Goal: Browse casually: Explore the website without a specific task or goal

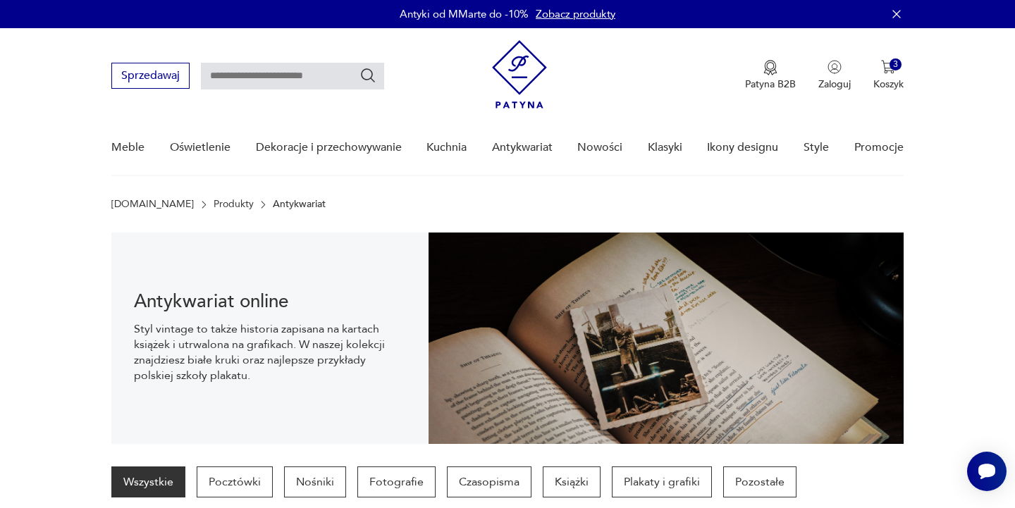
scroll to position [58, 0]
click at [888, 85] on p "Koszyk" at bounding box center [888, 84] width 30 height 13
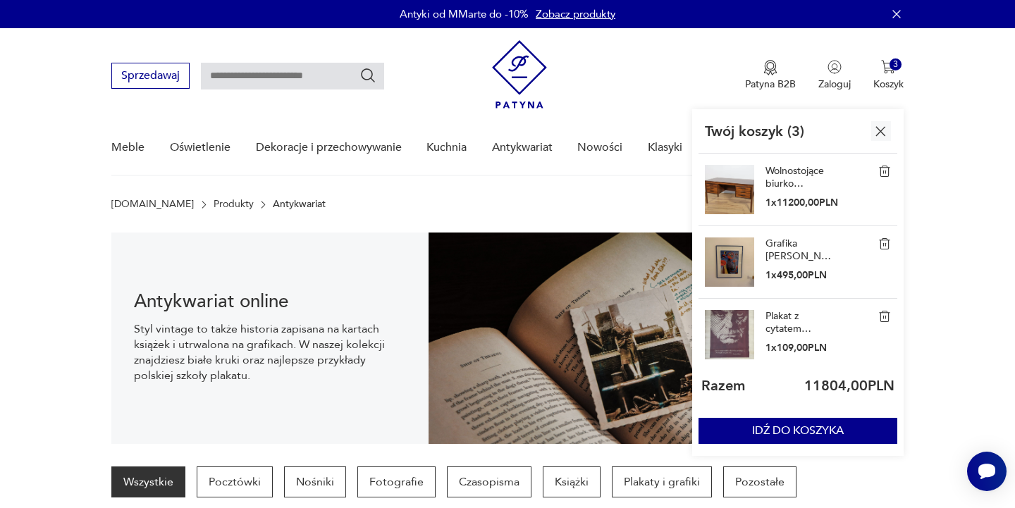
click at [742, 326] on img at bounding box center [729, 334] width 49 height 49
click at [770, 317] on link "Plakat z cytatem [PERSON_NAME], lata 70." at bounding box center [801, 322] width 70 height 25
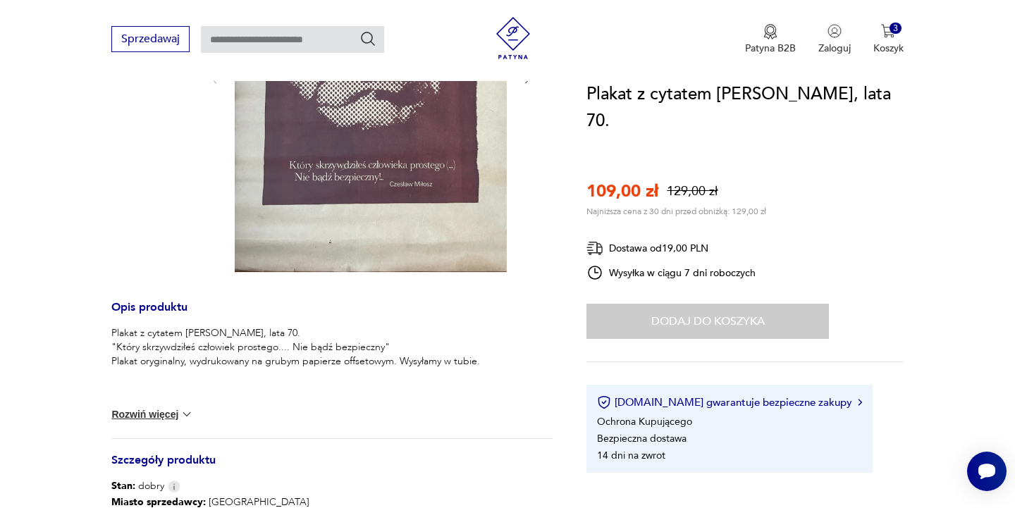
scroll to position [350, 0]
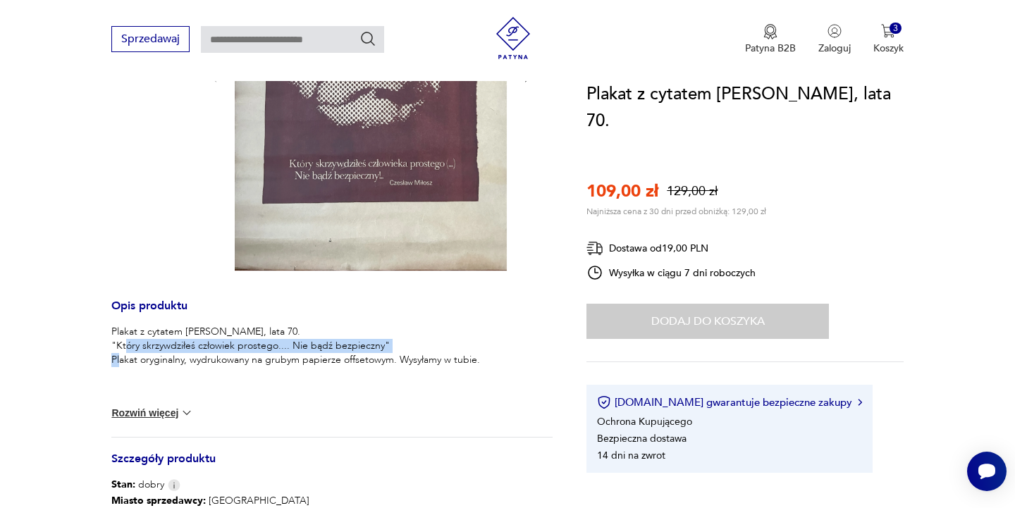
drag, startPoint x: 111, startPoint y: 343, endPoint x: 390, endPoint y: 343, distance: 279.2
click at [390, 343] on section "Sale Opis produktu Plakat z cytatem Czesława Miłosza, lata 70. "Który skrzywdzi…" at bounding box center [507, 323] width 1015 height 881
copy p ""Który skrzywdziłeś człowiek prostego.... Nie bądź bezpieczny""
click at [435, 412] on div "Plakat z cytatem Czesława Miłosza, lata 70. "Który skrzywdziłeś człowiek proste…" at bounding box center [331, 381] width 441 height 112
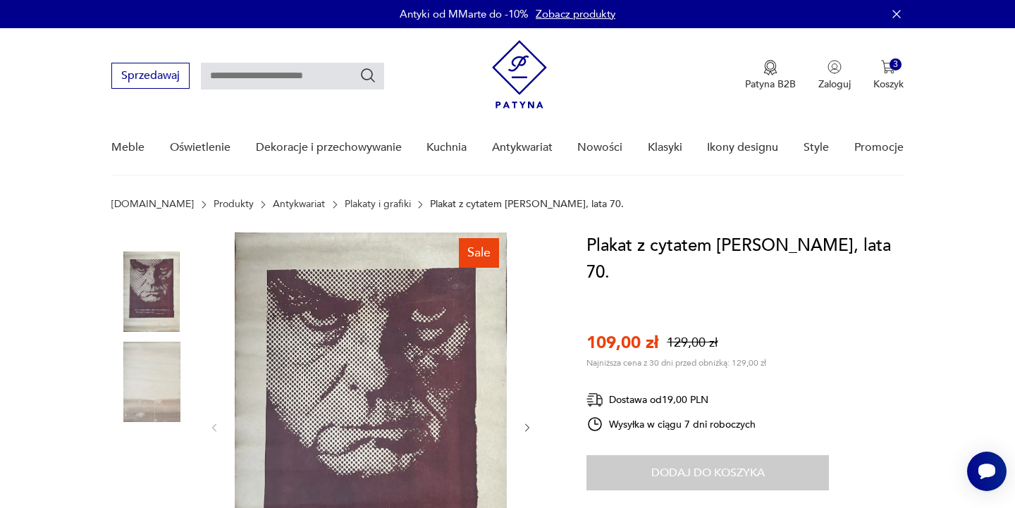
scroll to position [0, 0]
click at [890, 84] on p "Koszyk" at bounding box center [888, 84] width 30 height 13
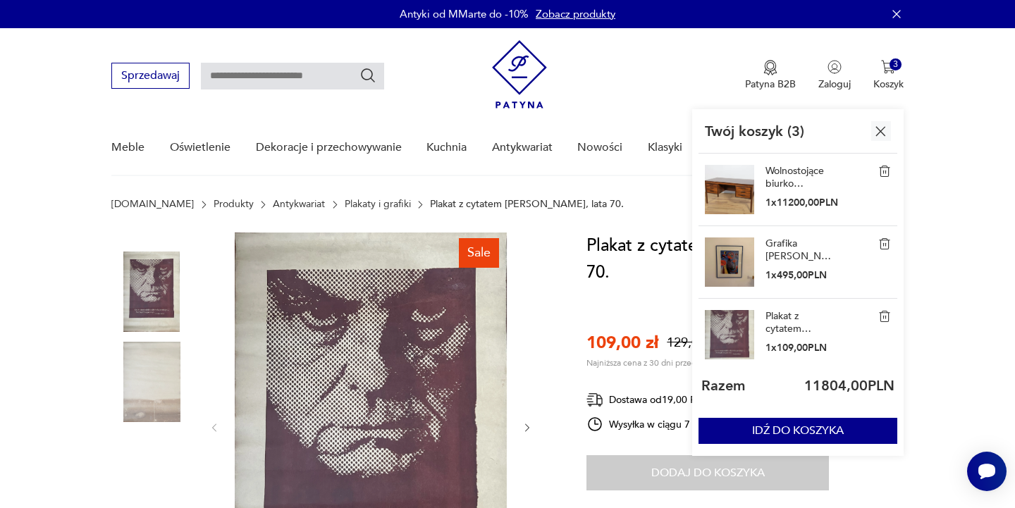
click at [742, 186] on img at bounding box center [729, 189] width 49 height 49
click at [146, 366] on img at bounding box center [151, 382] width 80 height 80
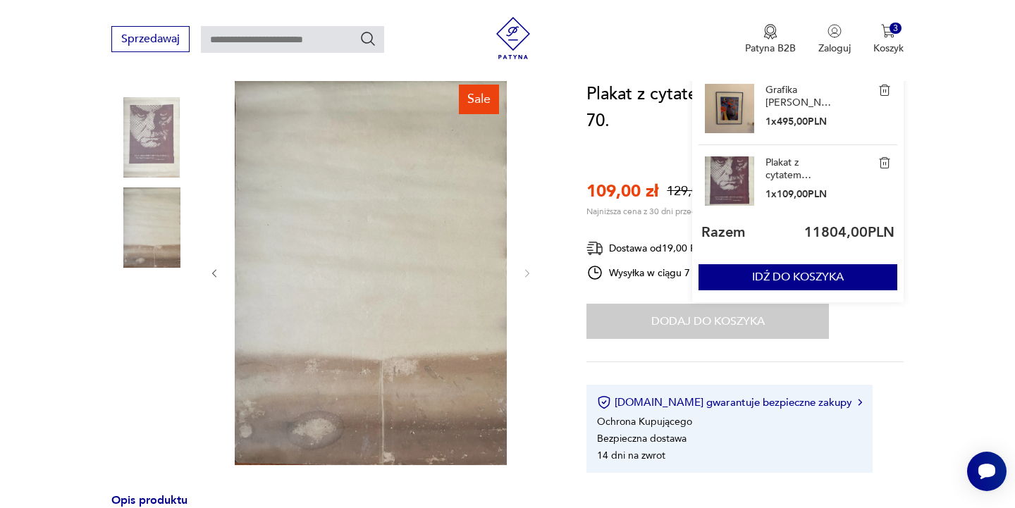
scroll to position [163, 0]
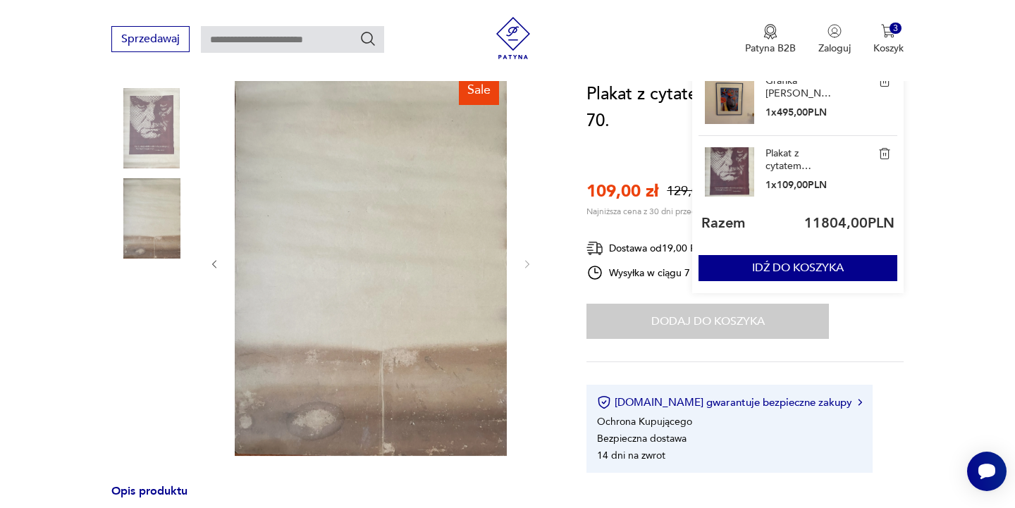
click at [159, 143] on img at bounding box center [151, 128] width 80 height 80
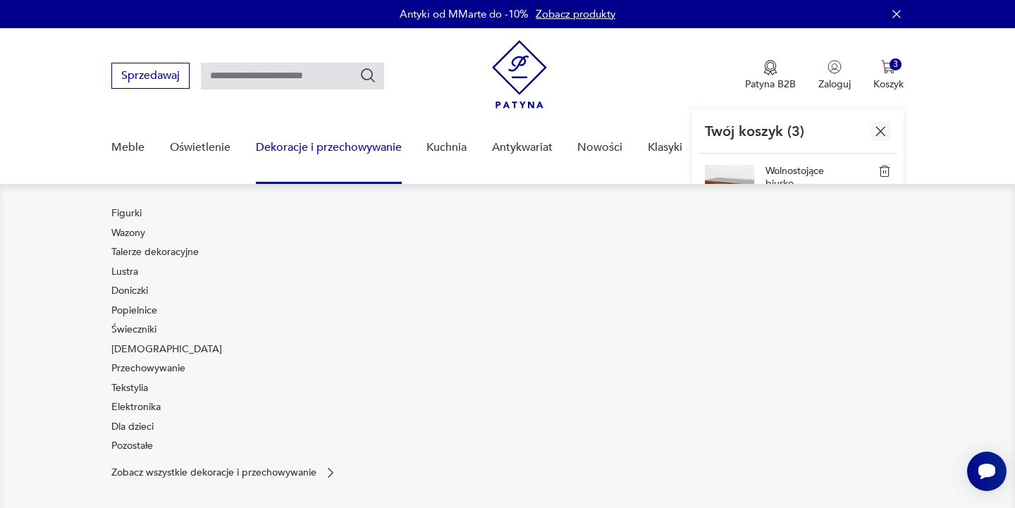
scroll to position [0, 0]
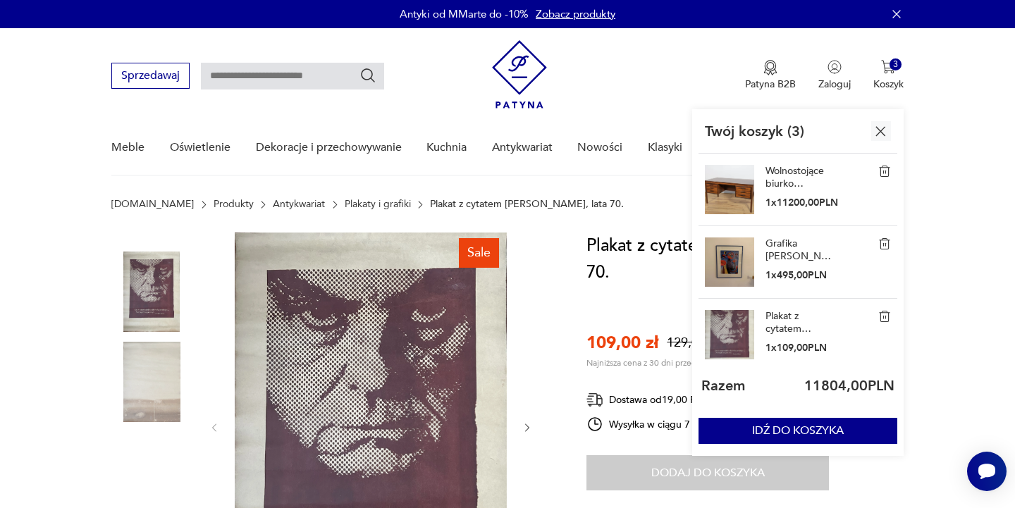
click at [971, 92] on nav "Sprzedawaj Patyna B2B Zaloguj 3 Koszyk Twój koszyk ( 3 ) Wolnostojące biurko pa…" at bounding box center [507, 102] width 1015 height 148
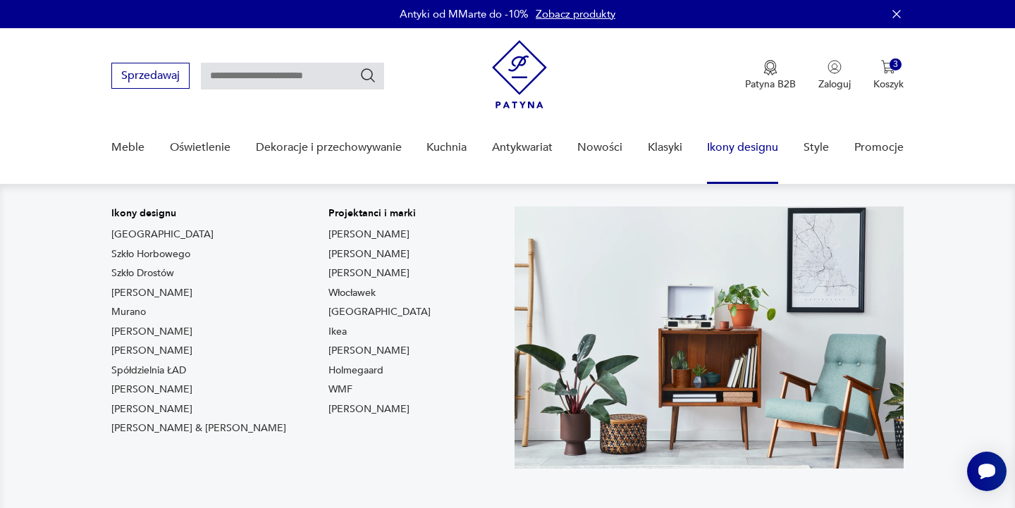
click at [730, 148] on link "Ikony designu" at bounding box center [742, 148] width 71 height 54
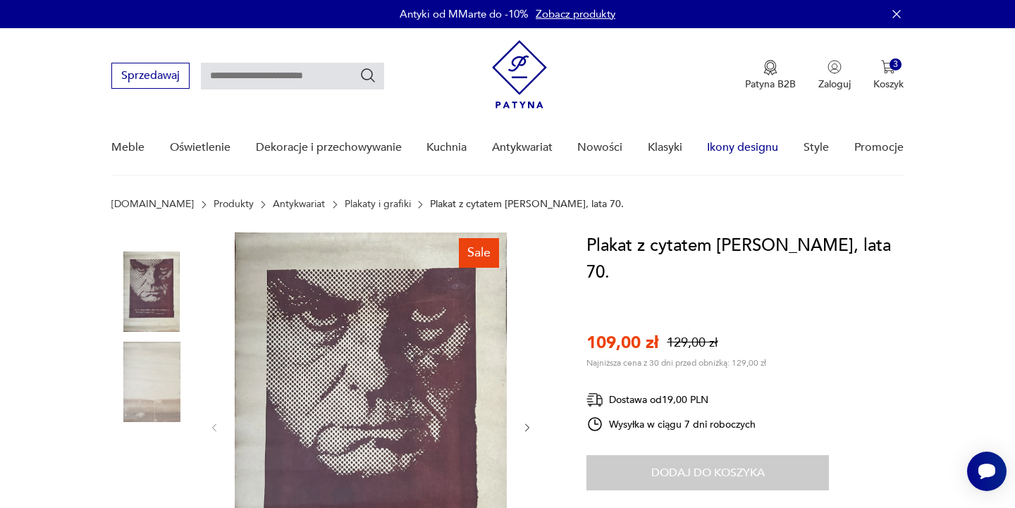
click at [736, 147] on link "Ikony designu" at bounding box center [742, 148] width 71 height 54
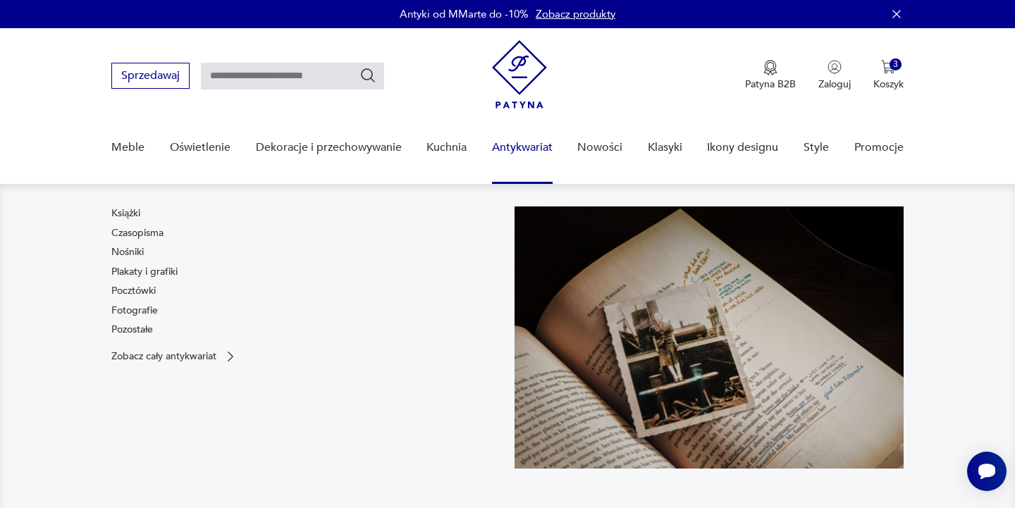
click at [508, 149] on link "Antykwariat" at bounding box center [522, 148] width 61 height 54
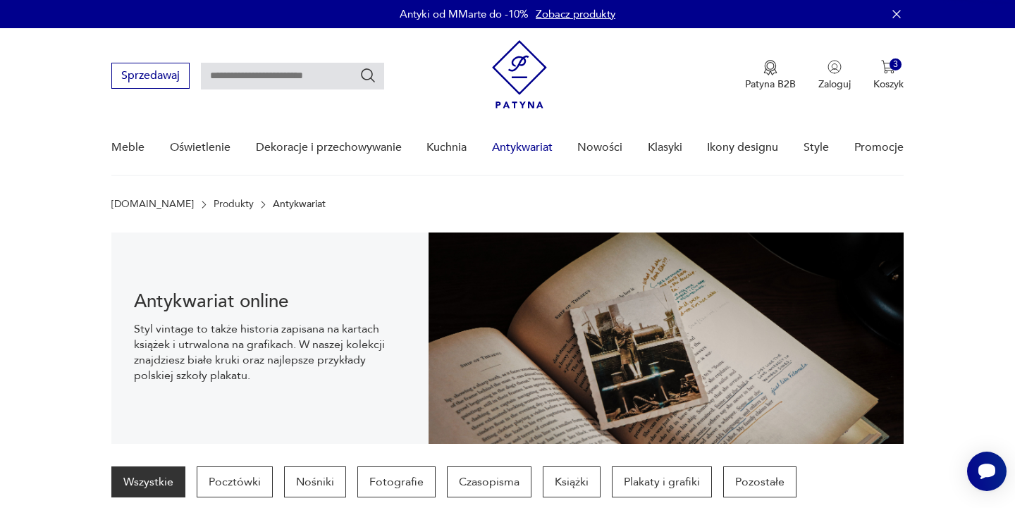
scroll to position [141, 0]
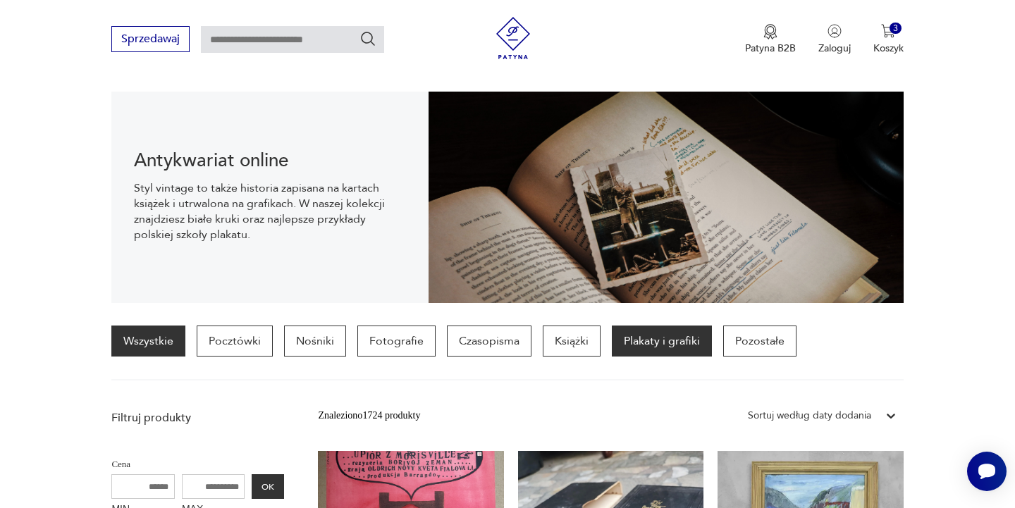
click at [651, 343] on p "Plakaty i grafiki" at bounding box center [662, 341] width 100 height 31
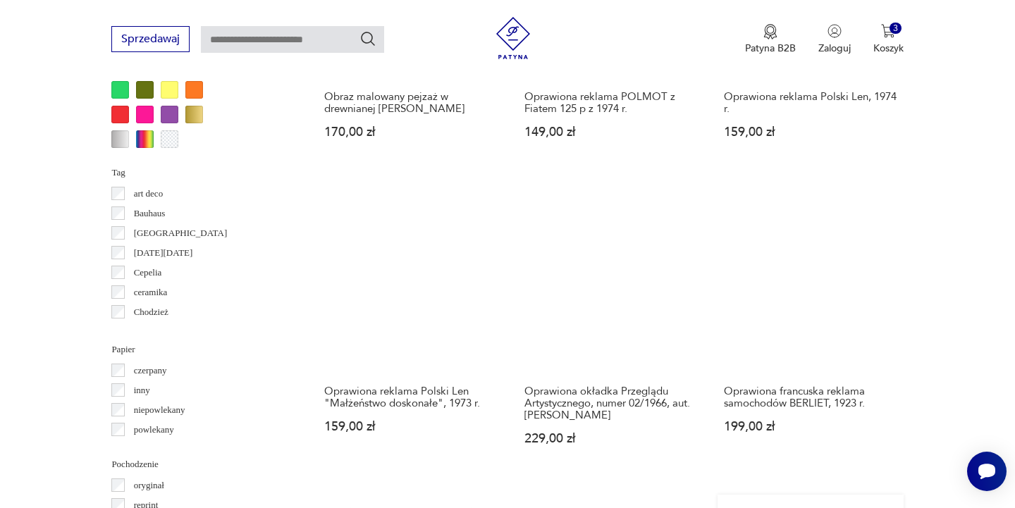
scroll to position [1352, 0]
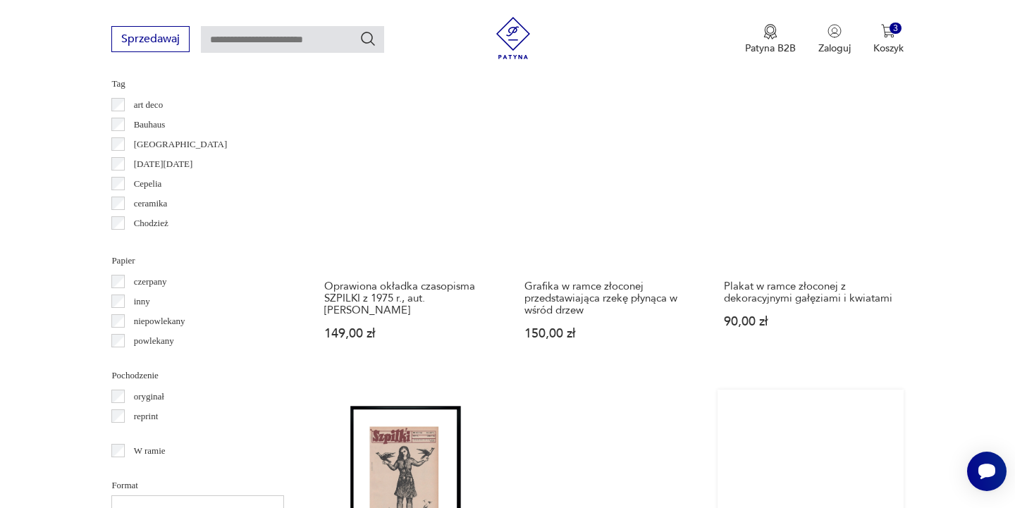
scroll to position [1466, 0]
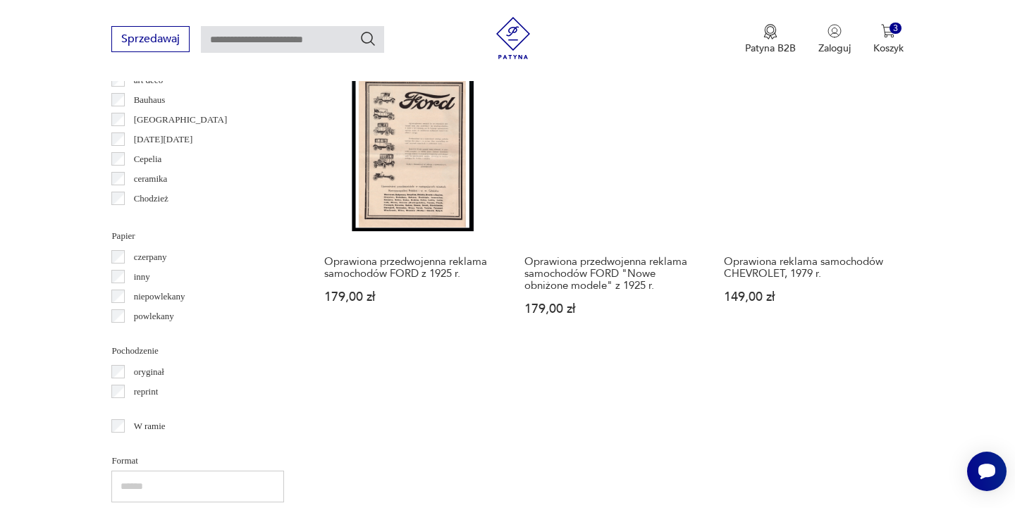
scroll to position [1468, 0]
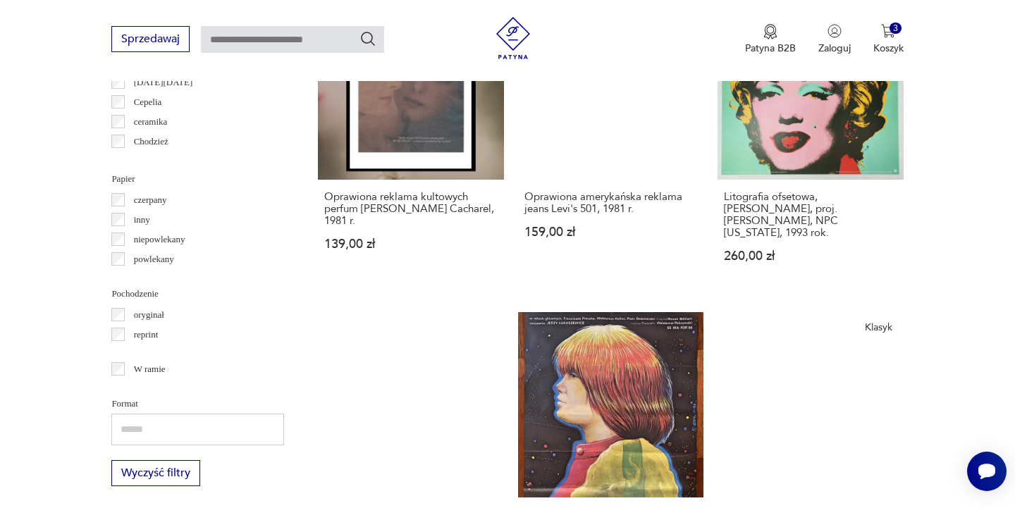
scroll to position [1523, 0]
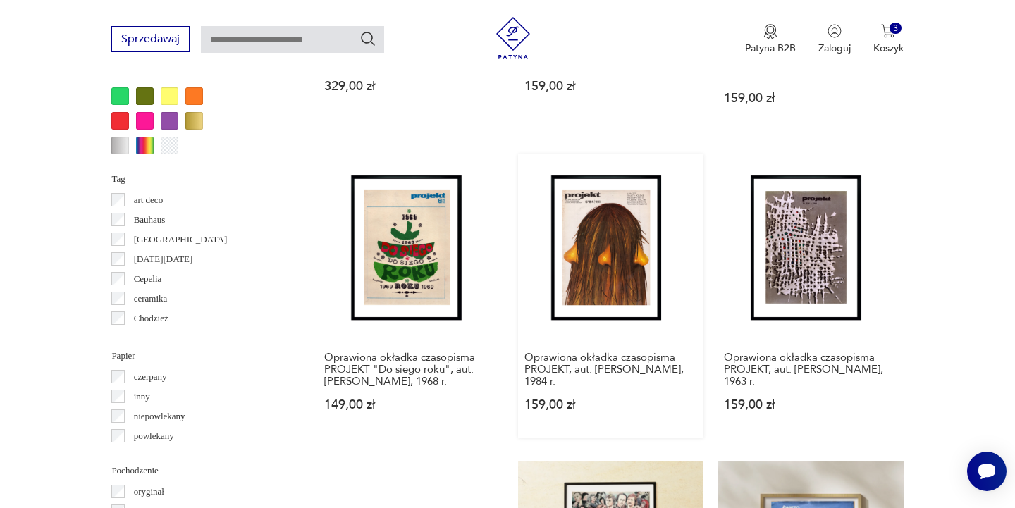
scroll to position [1369, 0]
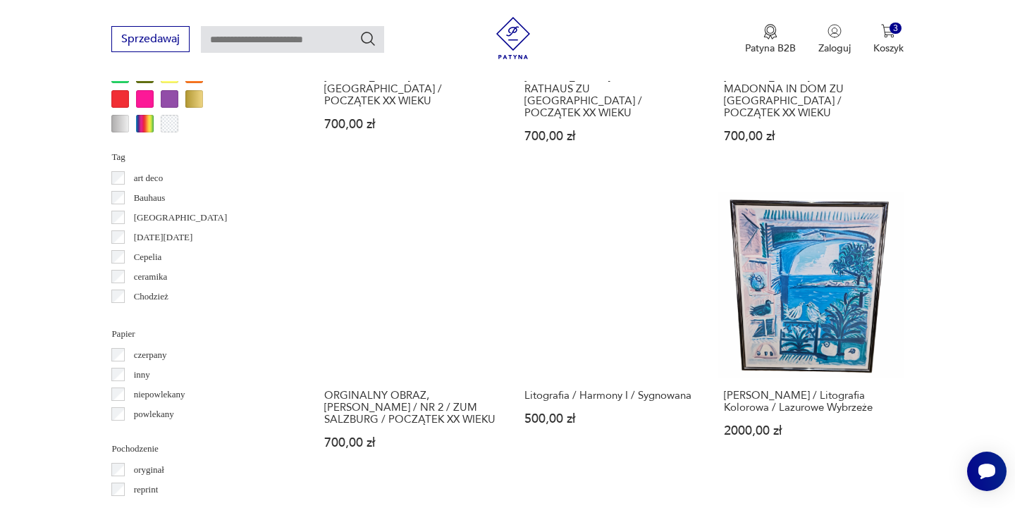
scroll to position [1369, 0]
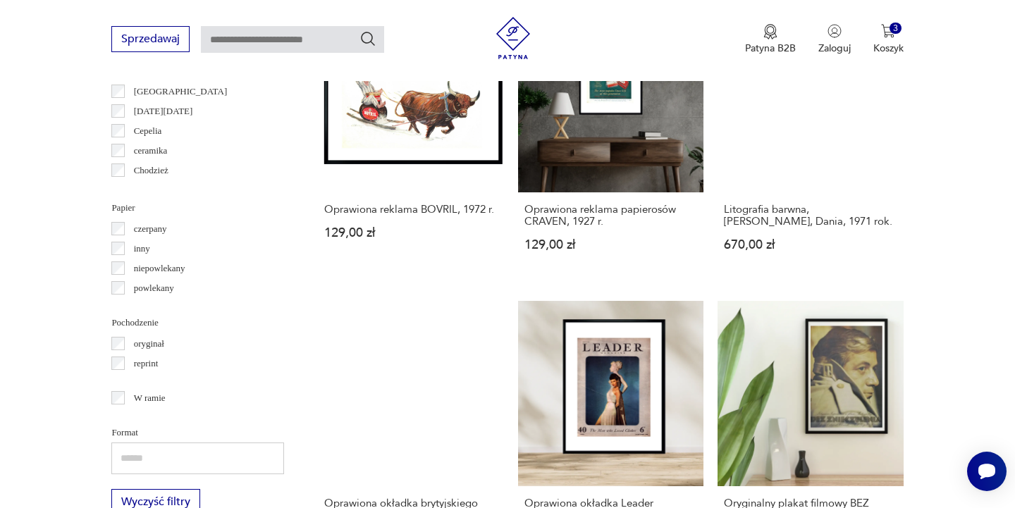
scroll to position [1549, 0]
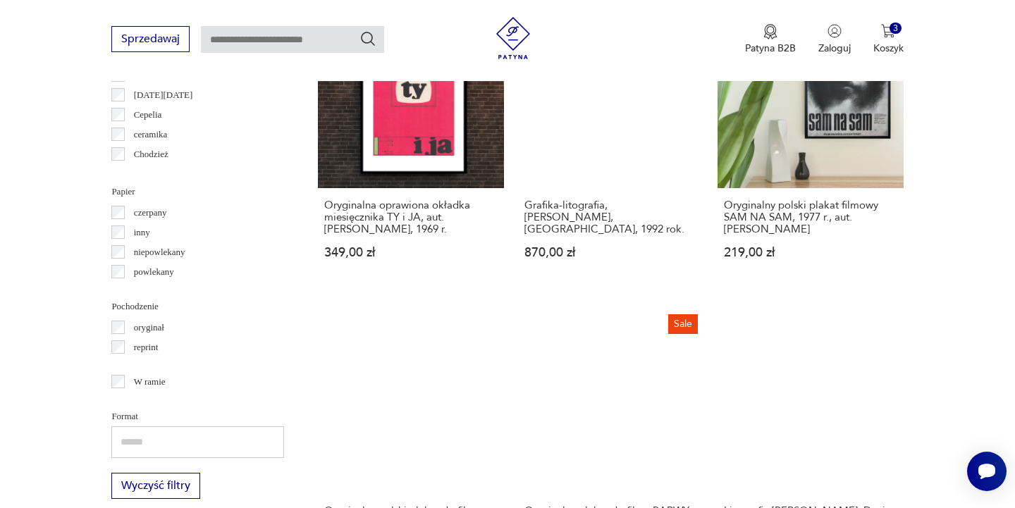
scroll to position [1518, 0]
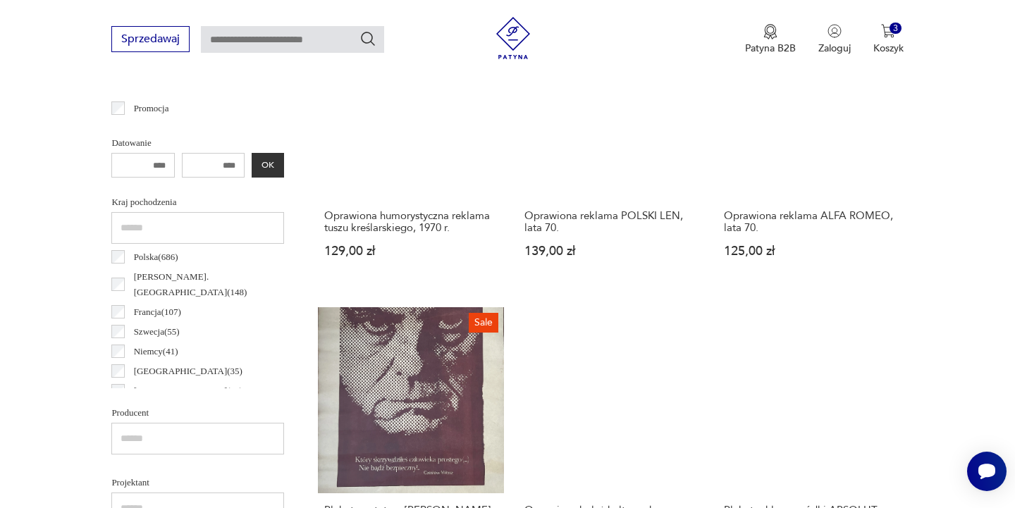
scroll to position [587, 0]
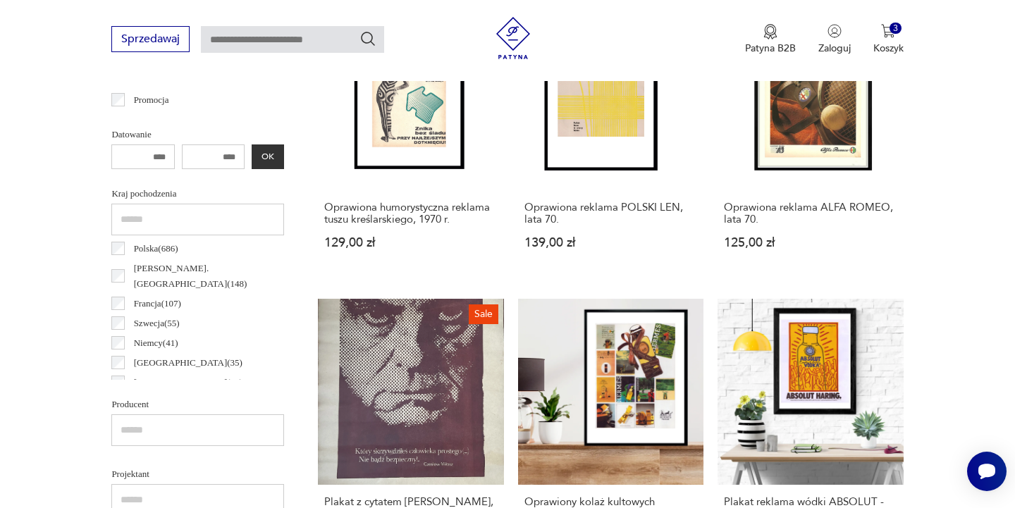
click at [491, 50] on div "Sprzedawaj Patyna B2B Zaloguj 3 Koszyk Twój koszyk ( 3 ) Wolnostojące biurko pa…" at bounding box center [507, 40] width 1015 height 81
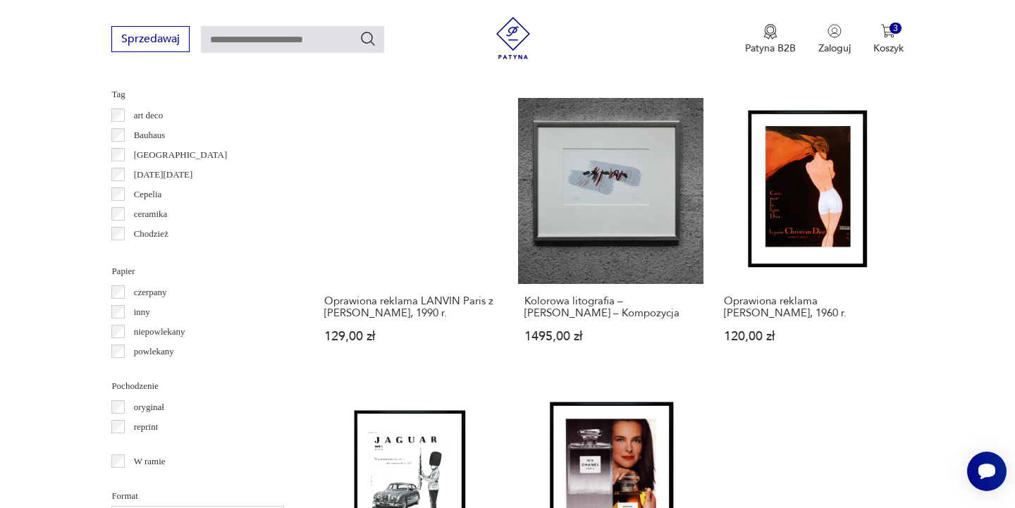
scroll to position [1447, 0]
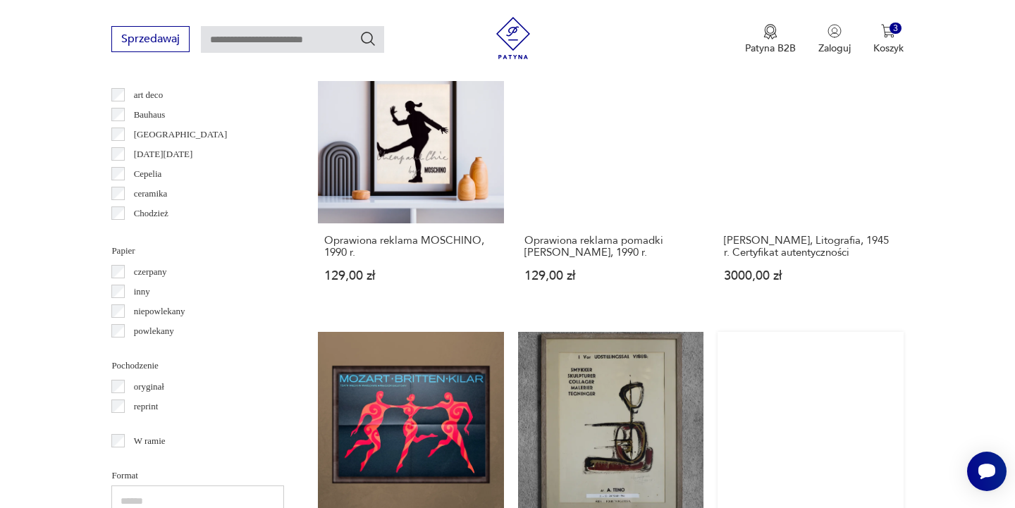
scroll to position [1502, 0]
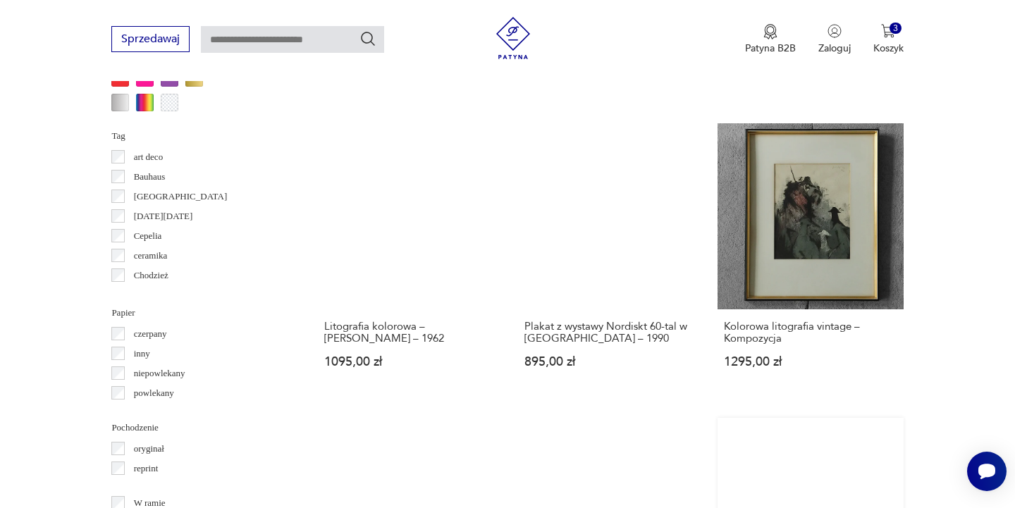
scroll to position [1392, 0]
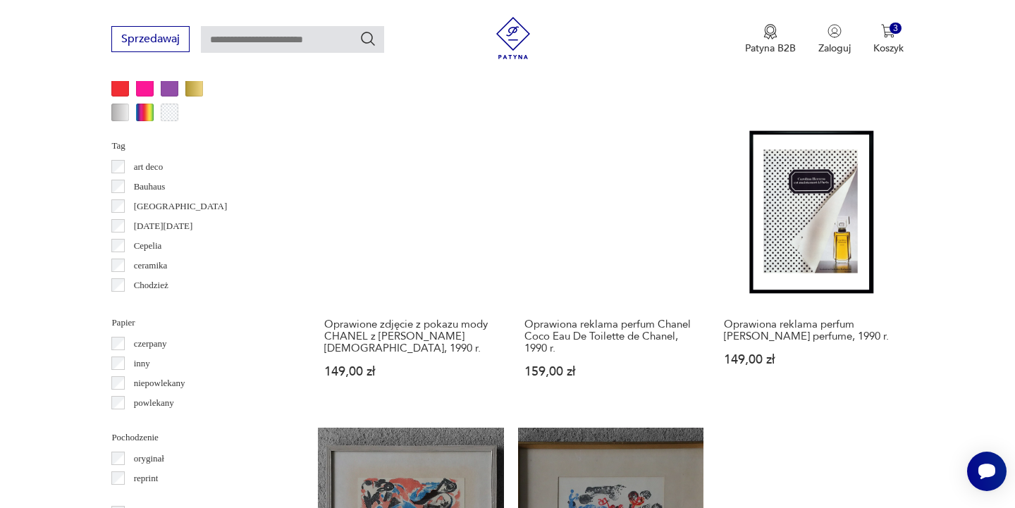
scroll to position [1386, 0]
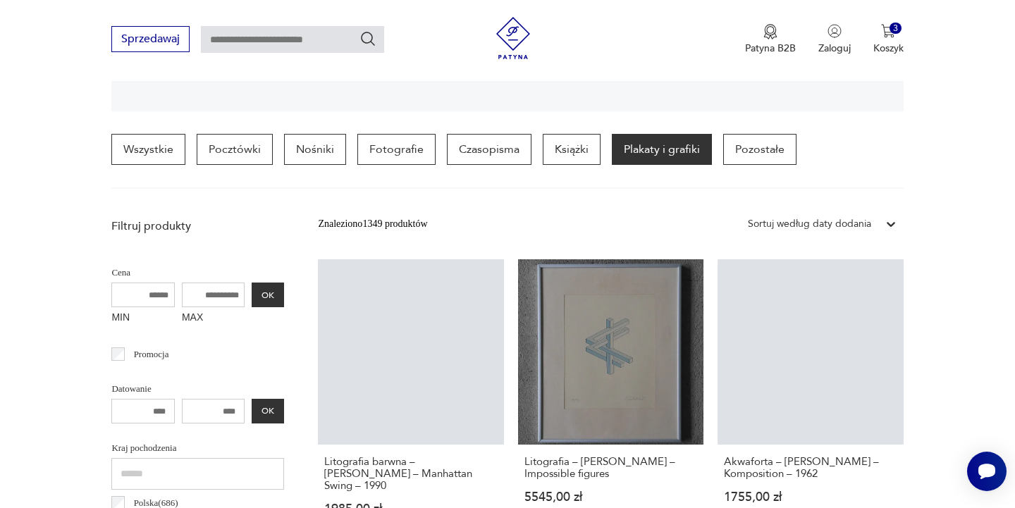
click at [739, 321] on link "Akwaforta – Bertil Lundberg – Komposition – 1962 1755,00 zł" at bounding box center [810, 400] width 185 height 283
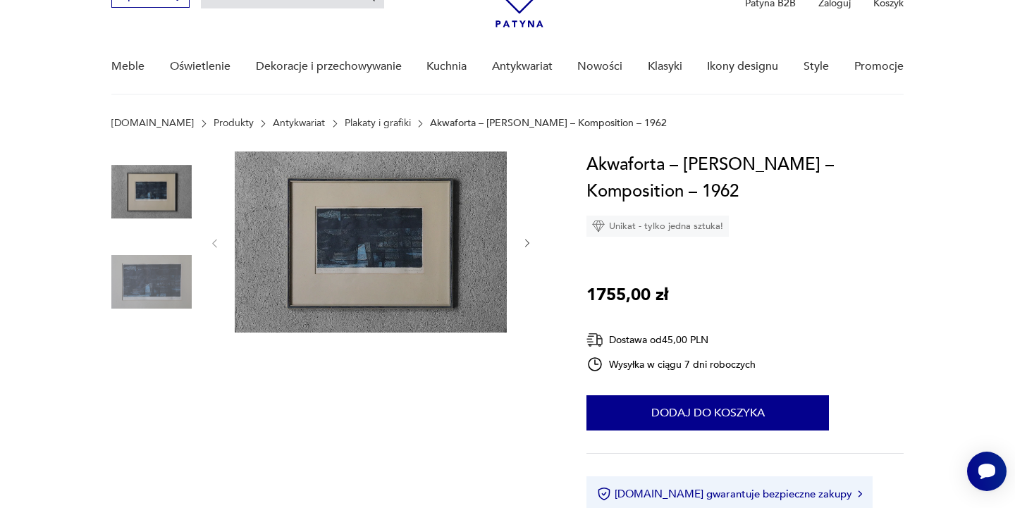
scroll to position [31, 0]
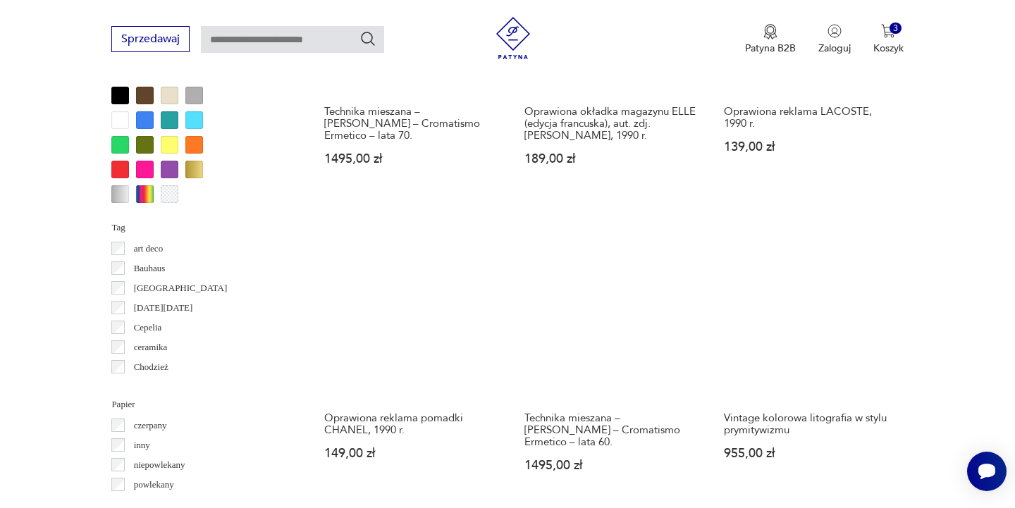
scroll to position [1272, 0]
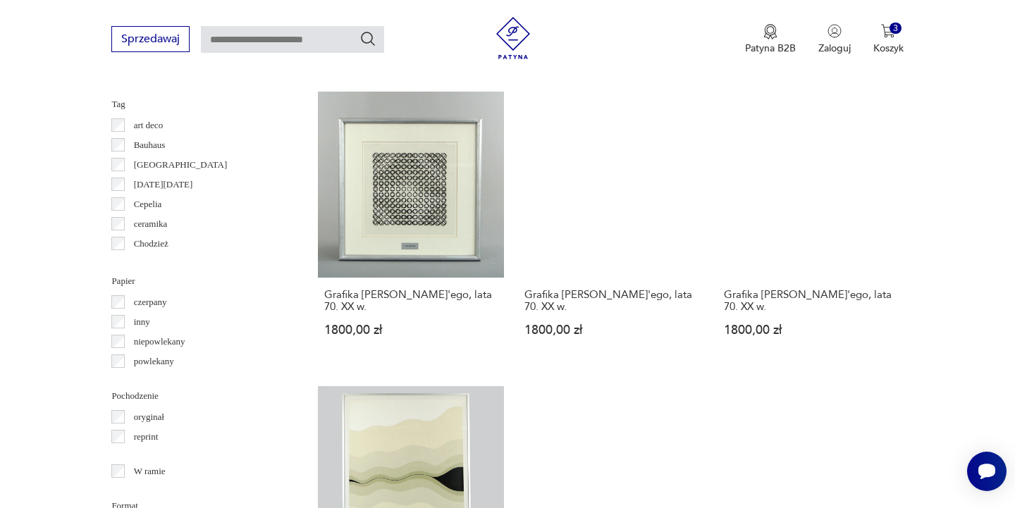
scroll to position [1438, 0]
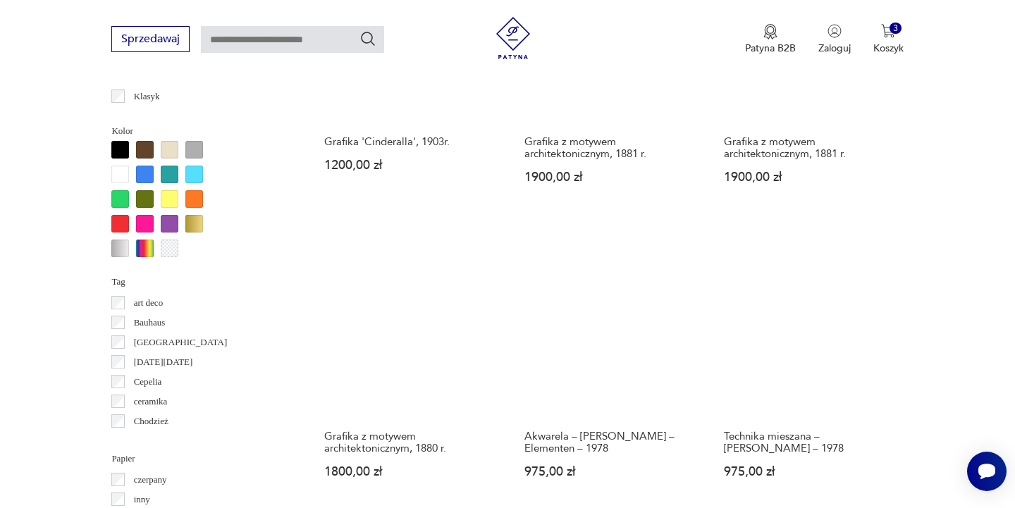
scroll to position [1252, 0]
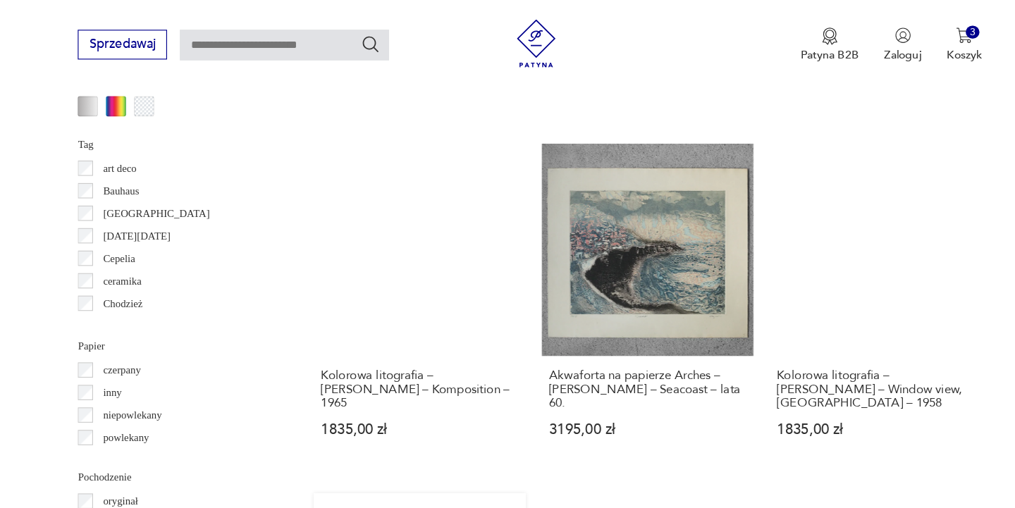
scroll to position [1374, 0]
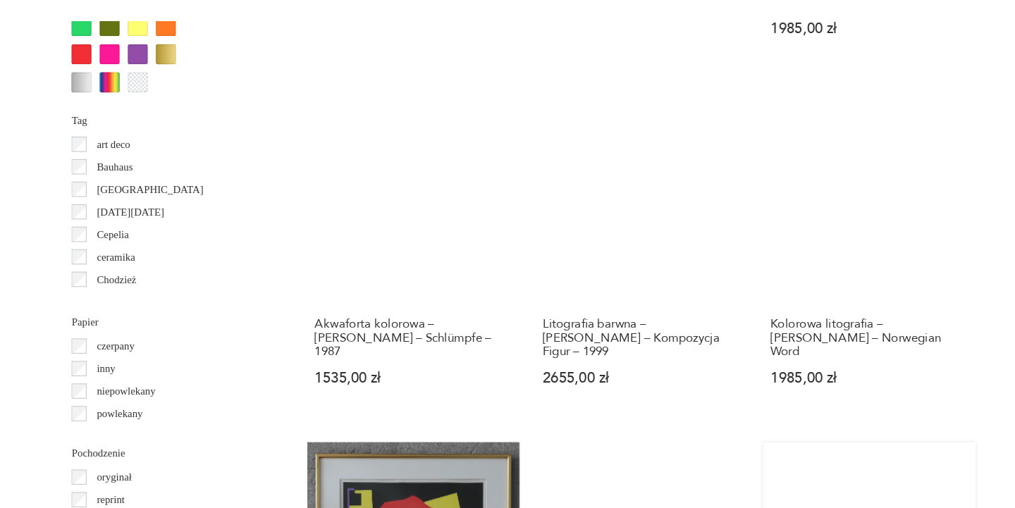
scroll to position [1375, 0]
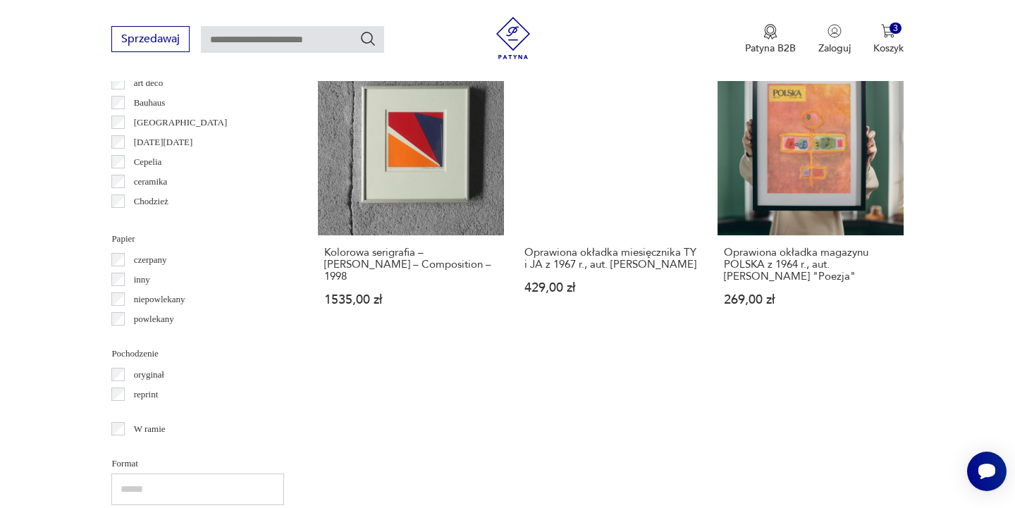
scroll to position [1472, 0]
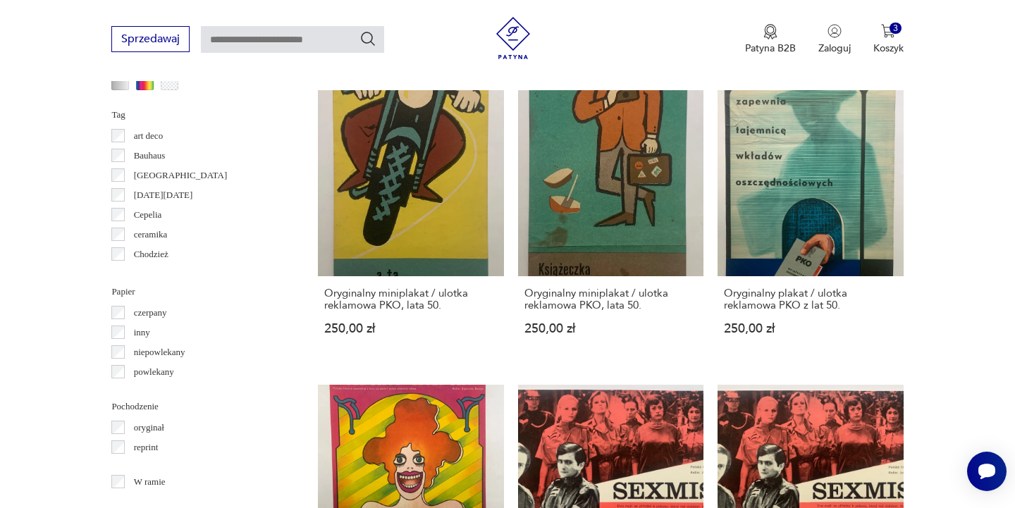
scroll to position [1409, 0]
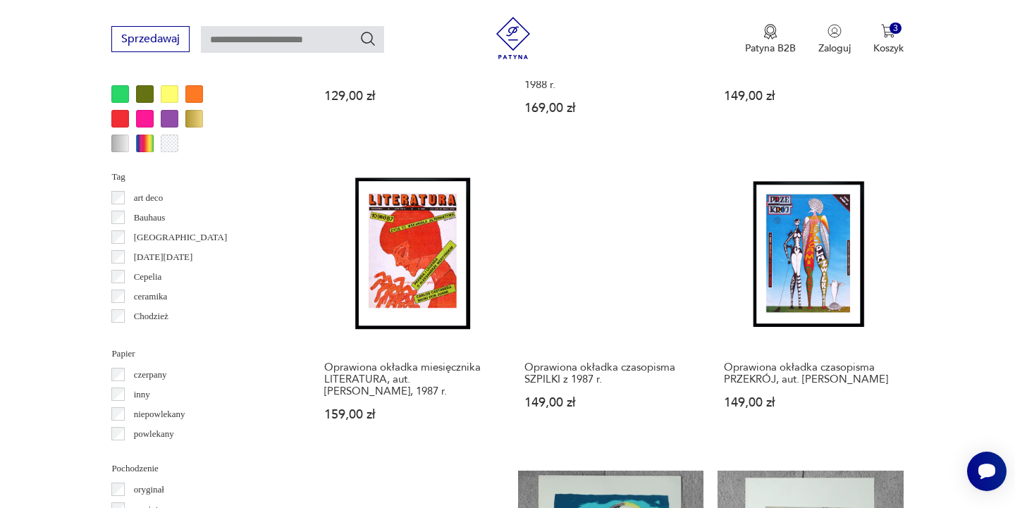
scroll to position [1346, 0]
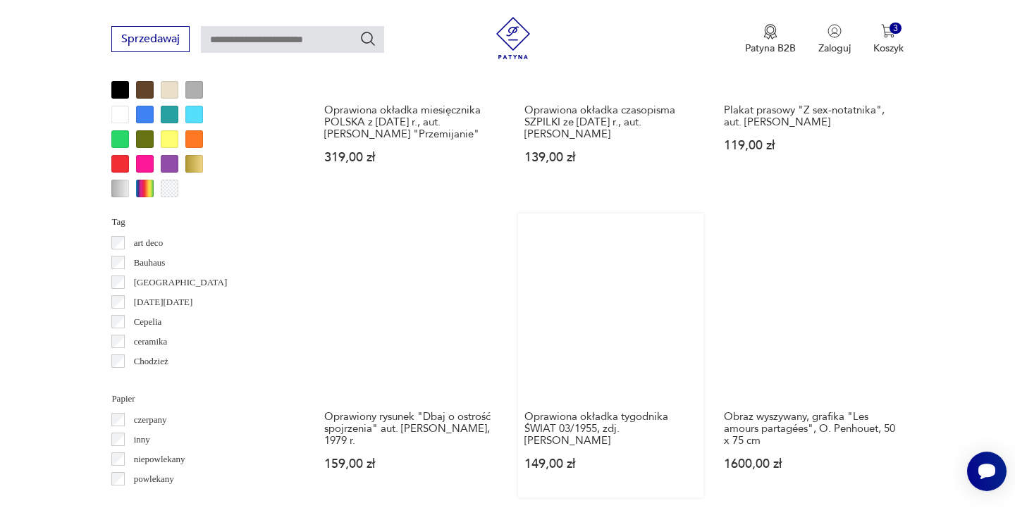
scroll to position [1302, 0]
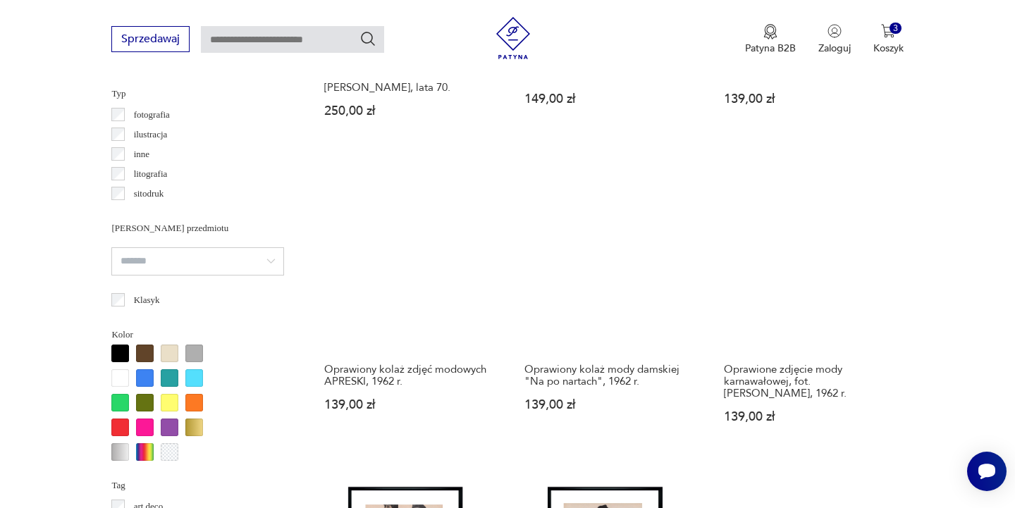
scroll to position [1048, 0]
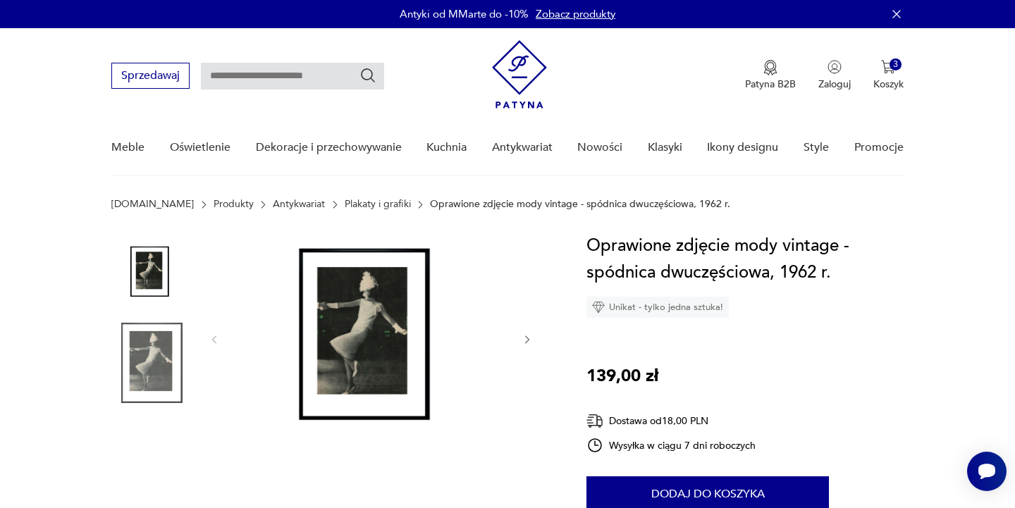
click at [383, 329] on img at bounding box center [371, 338] width 272 height 211
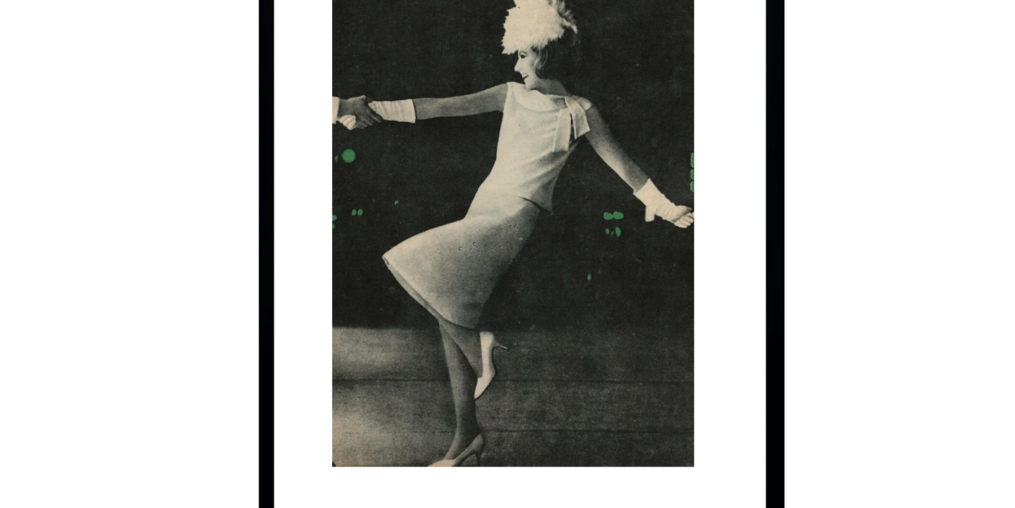
click at [418, 49] on img at bounding box center [508, 252] width 502 height 407
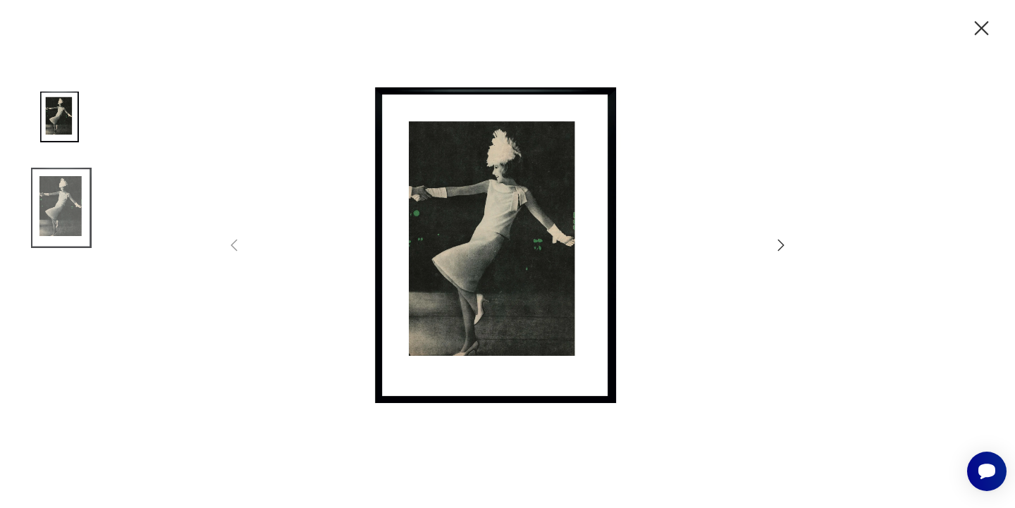
click at [980, 22] on icon "button" at bounding box center [981, 28] width 25 height 25
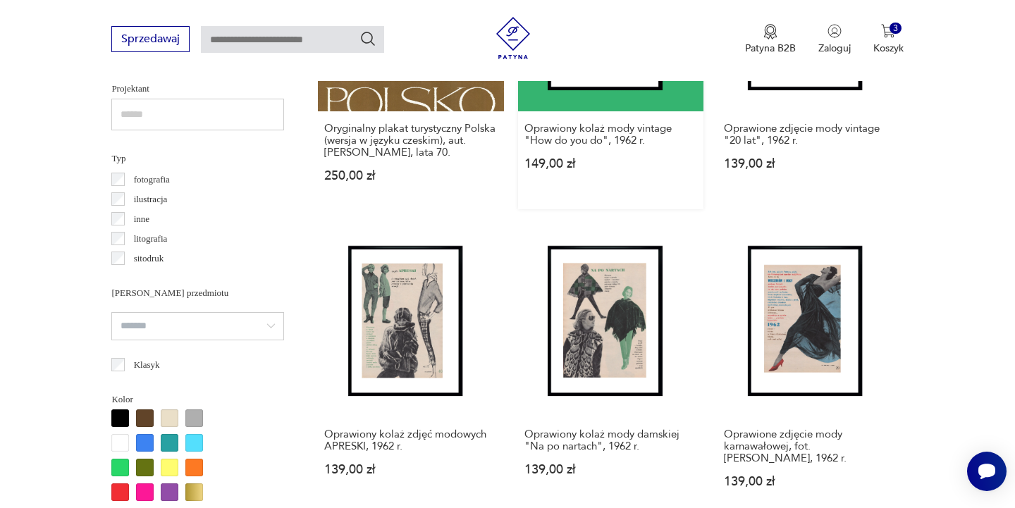
scroll to position [982, 0]
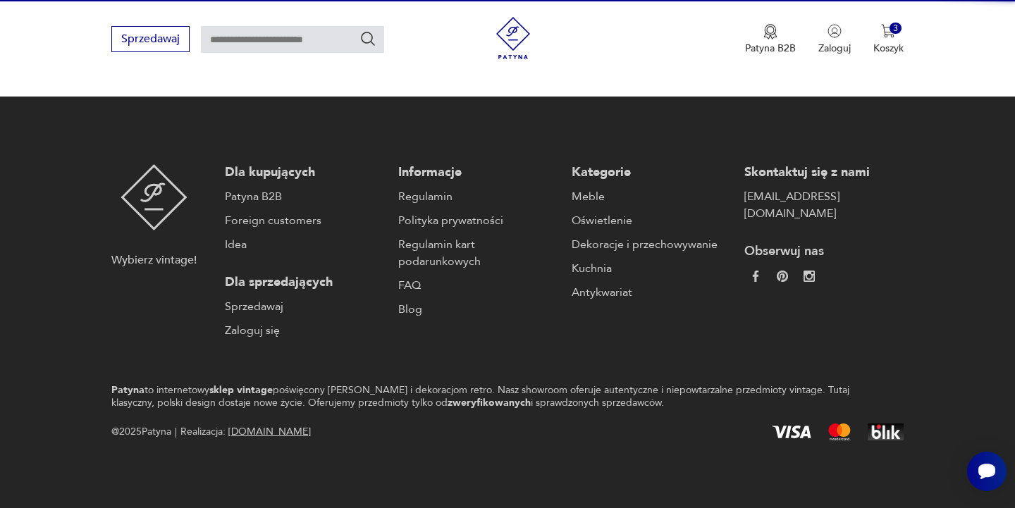
scroll to position [199, 0]
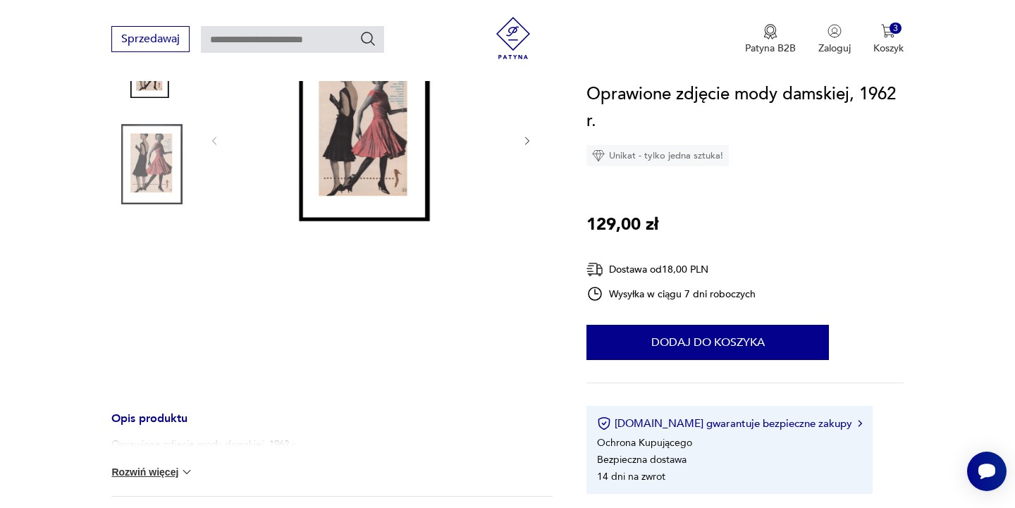
click at [374, 259] on div at bounding box center [371, 210] width 324 height 352
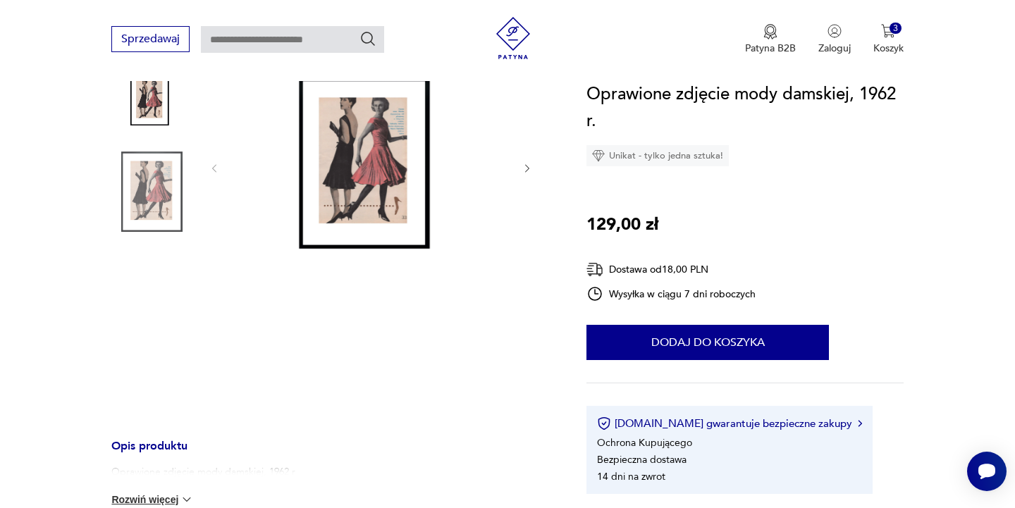
scroll to position [164, 0]
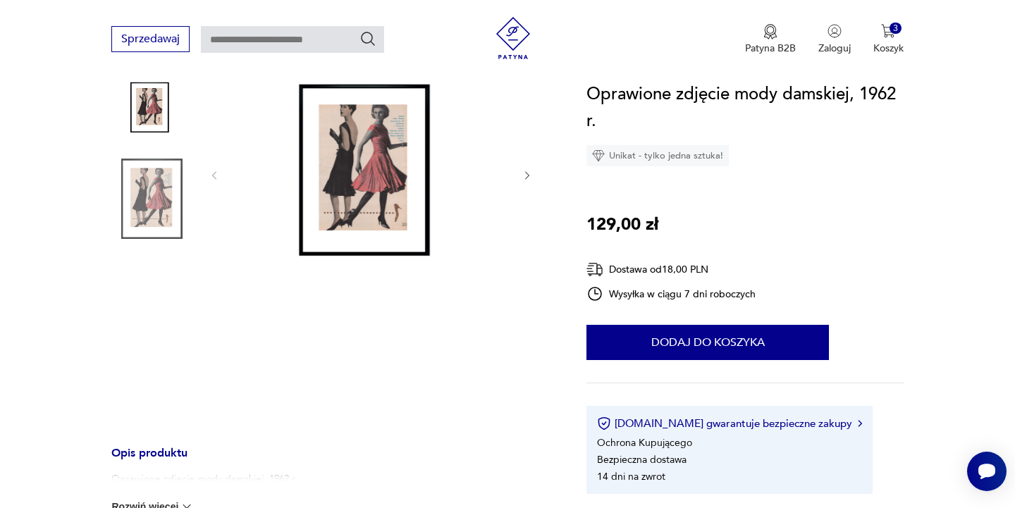
click at [375, 174] on img at bounding box center [371, 173] width 272 height 211
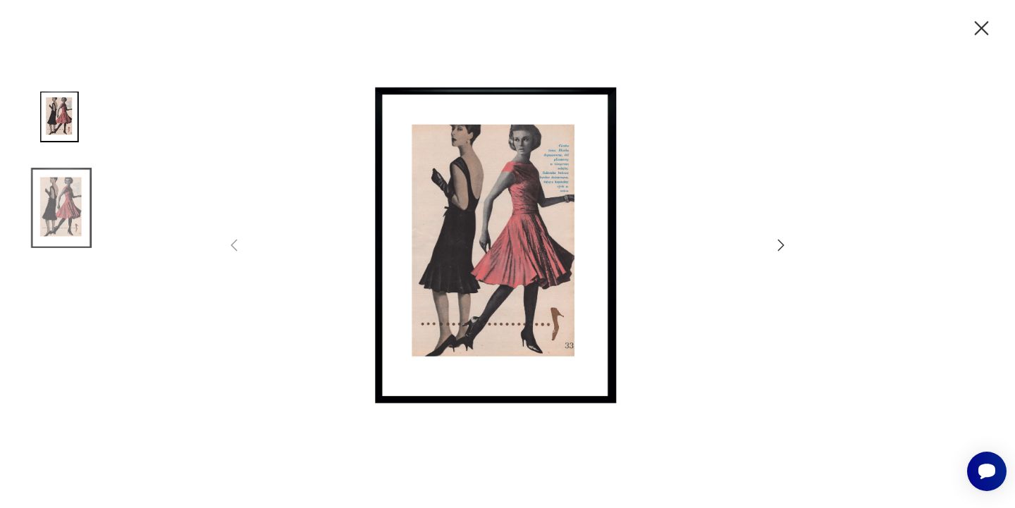
click at [515, 126] on img at bounding box center [508, 252] width 502 height 407
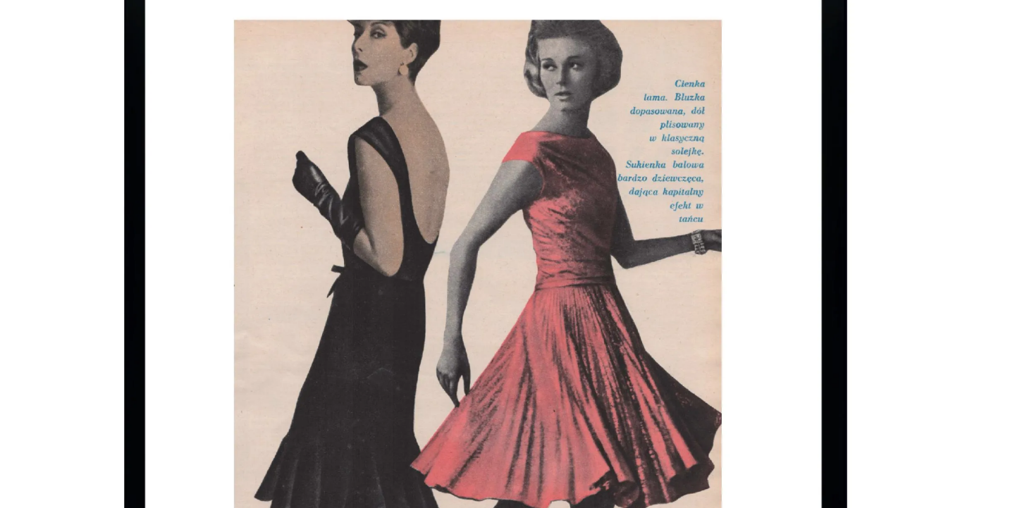
scroll to position [78, 0]
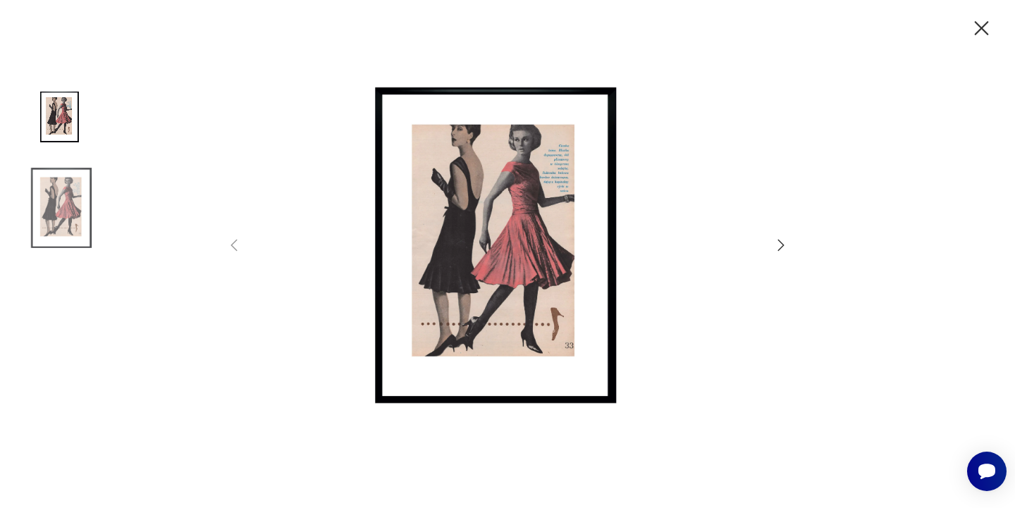
click at [983, 28] on icon "button" at bounding box center [981, 28] width 25 height 25
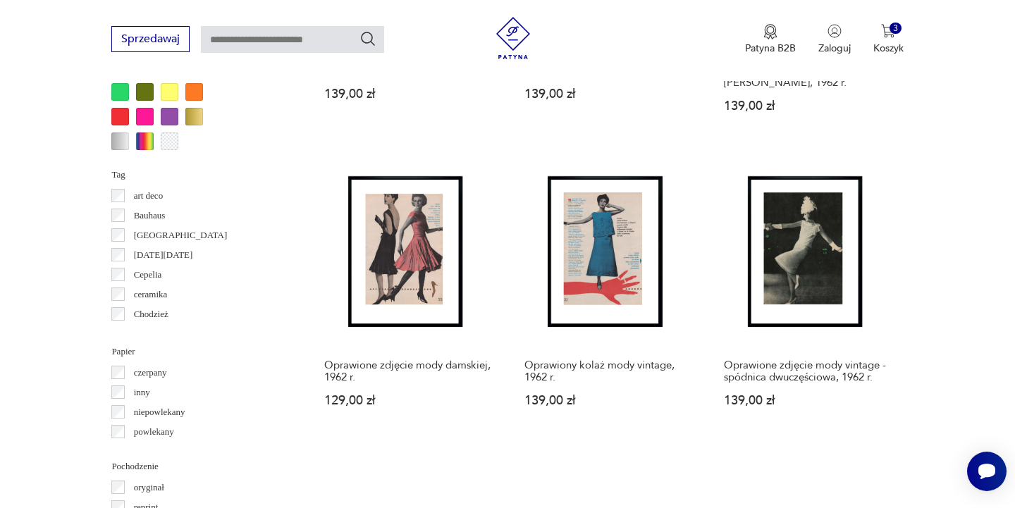
scroll to position [1361, 0]
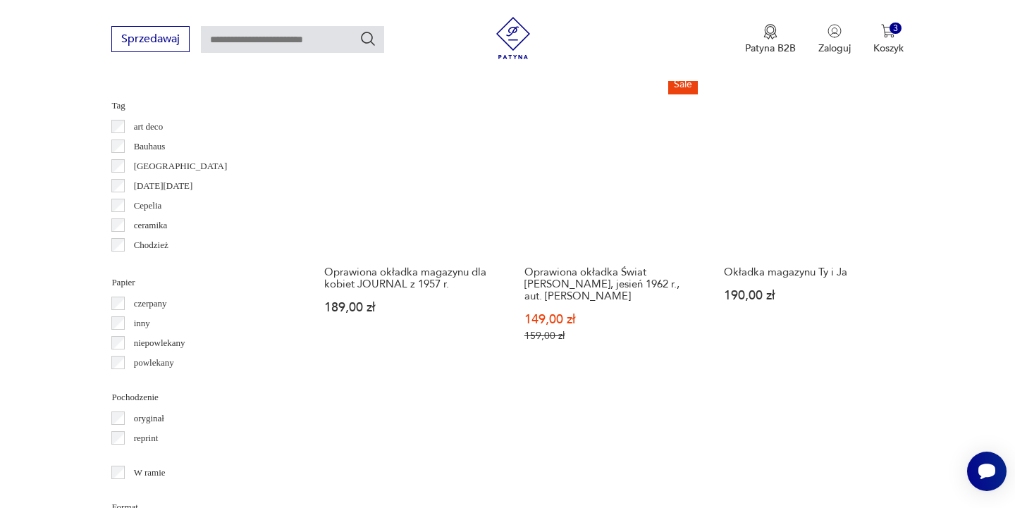
scroll to position [1420, 0]
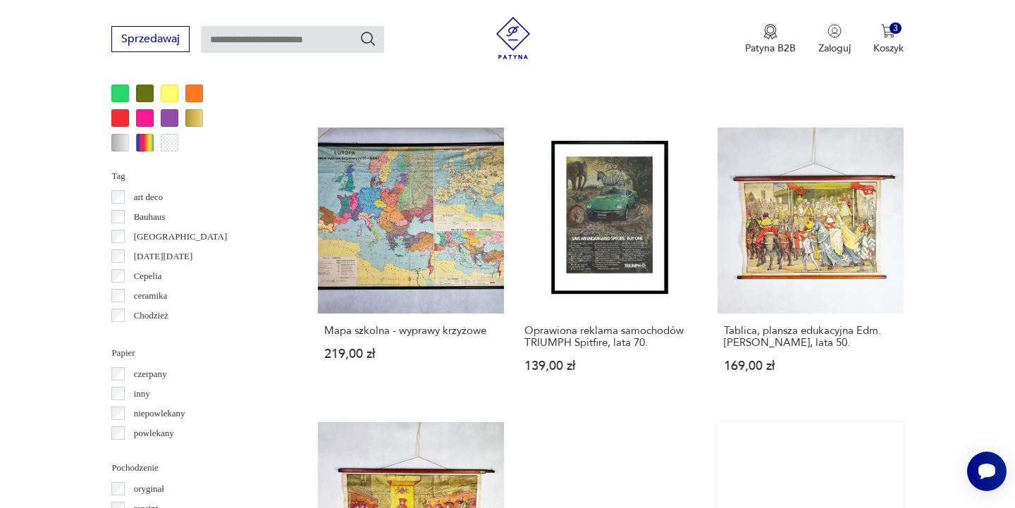
scroll to position [1355, 0]
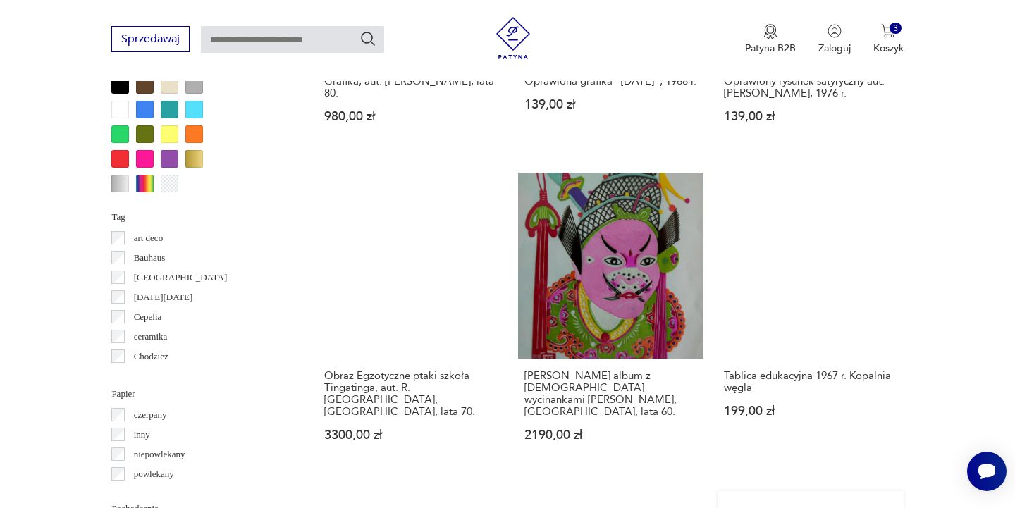
scroll to position [1307, 0]
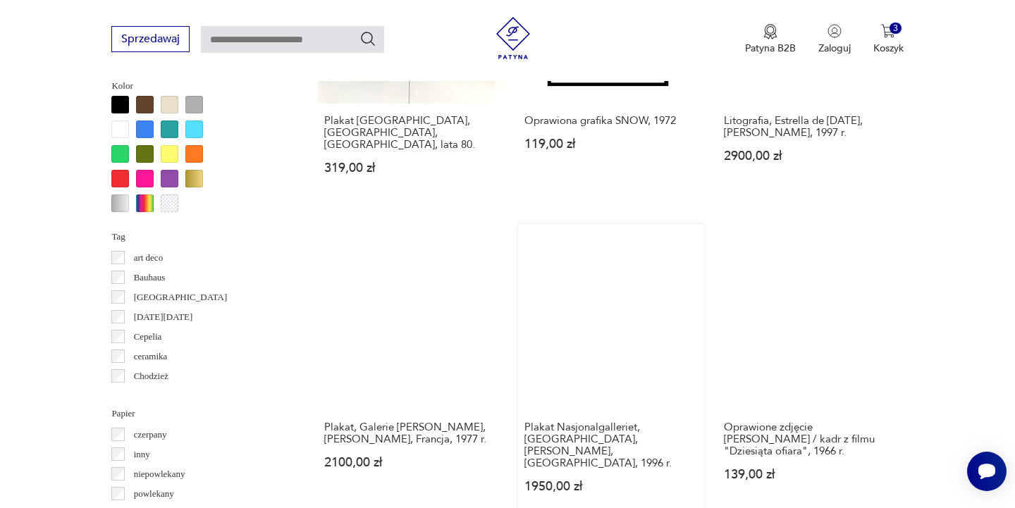
scroll to position [1287, 0]
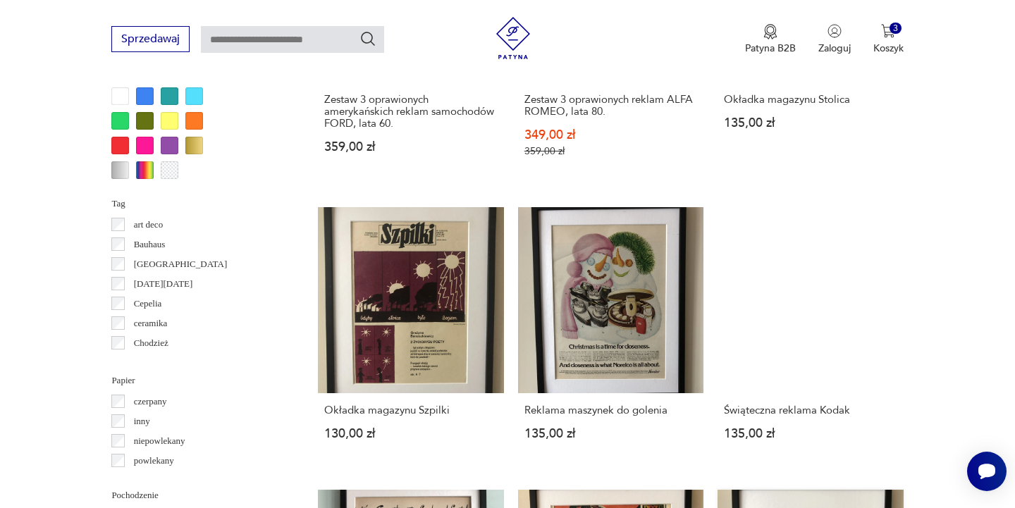
scroll to position [1357, 0]
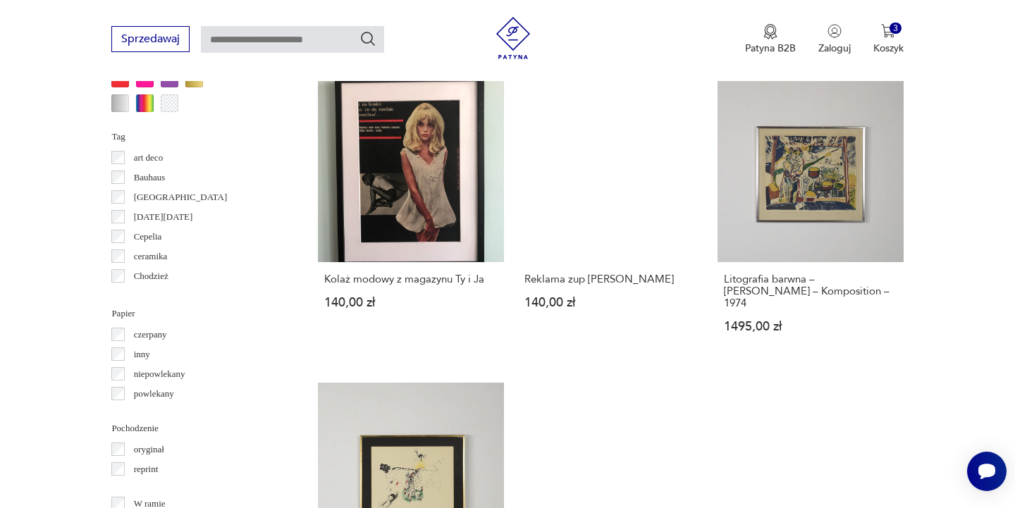
scroll to position [1388, 0]
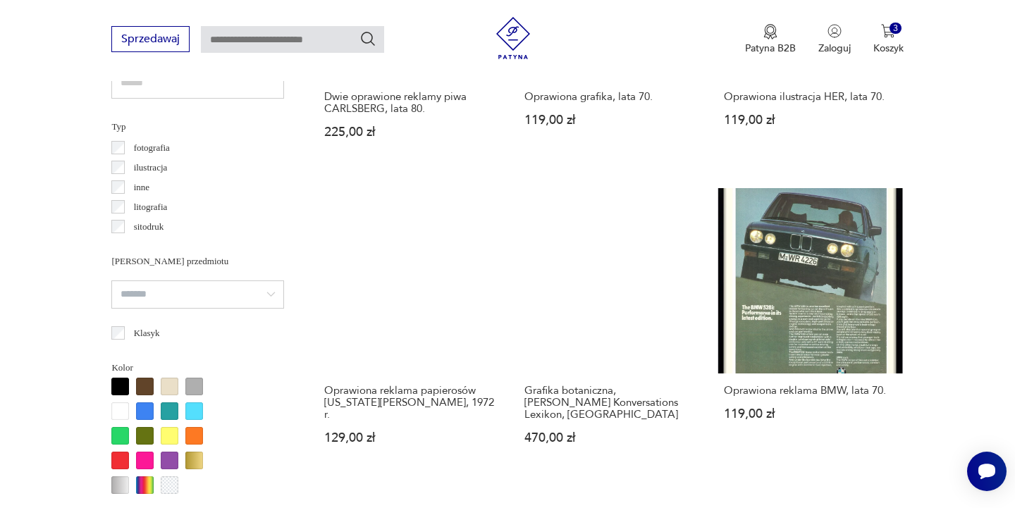
scroll to position [1006, 0]
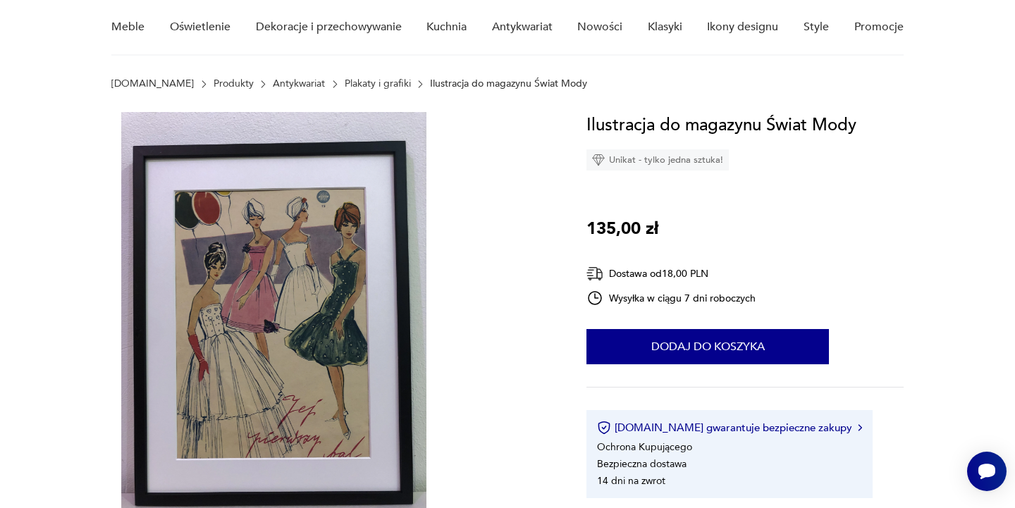
click at [308, 241] on img at bounding box center [273, 315] width 324 height 407
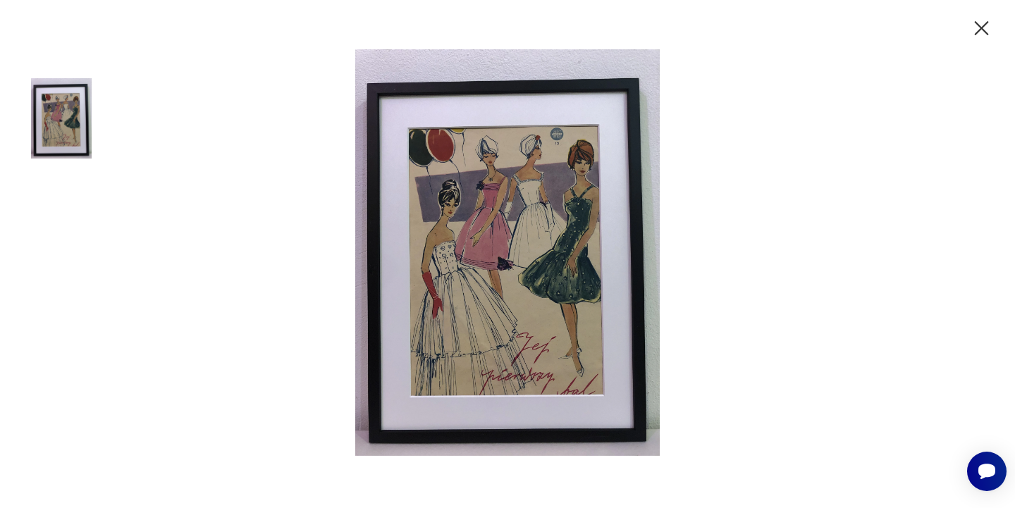
click at [467, 263] on img at bounding box center [508, 252] width 564 height 407
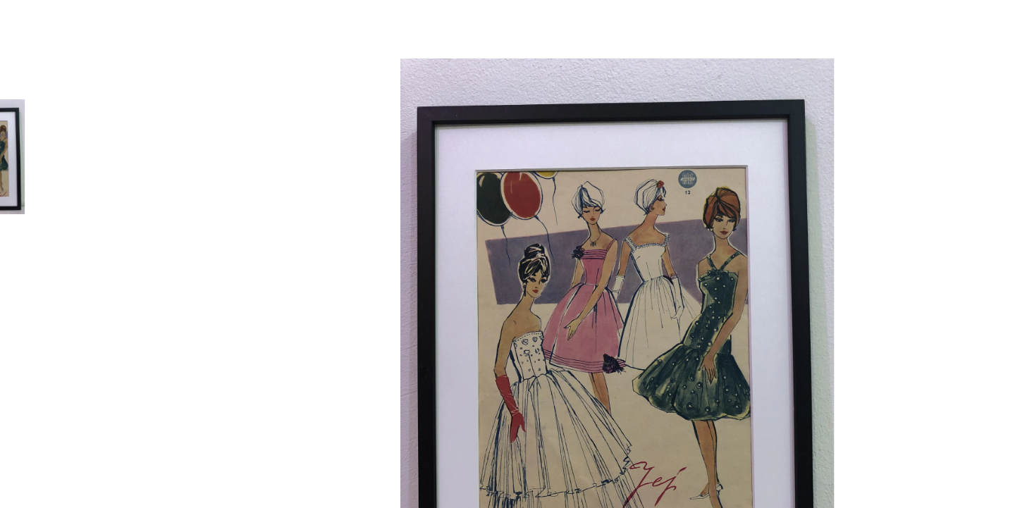
scroll to position [11, 0]
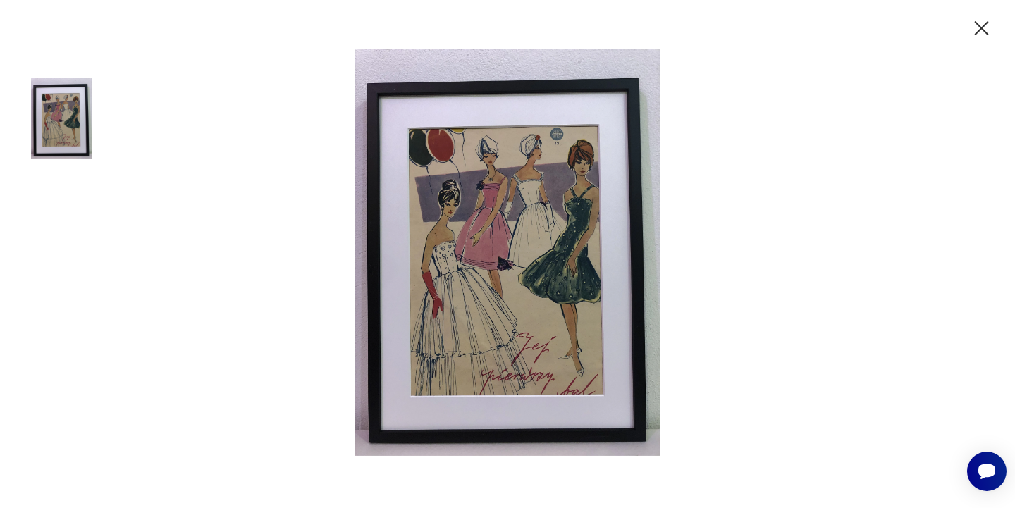
click at [978, 27] on icon "button" at bounding box center [981, 28] width 25 height 25
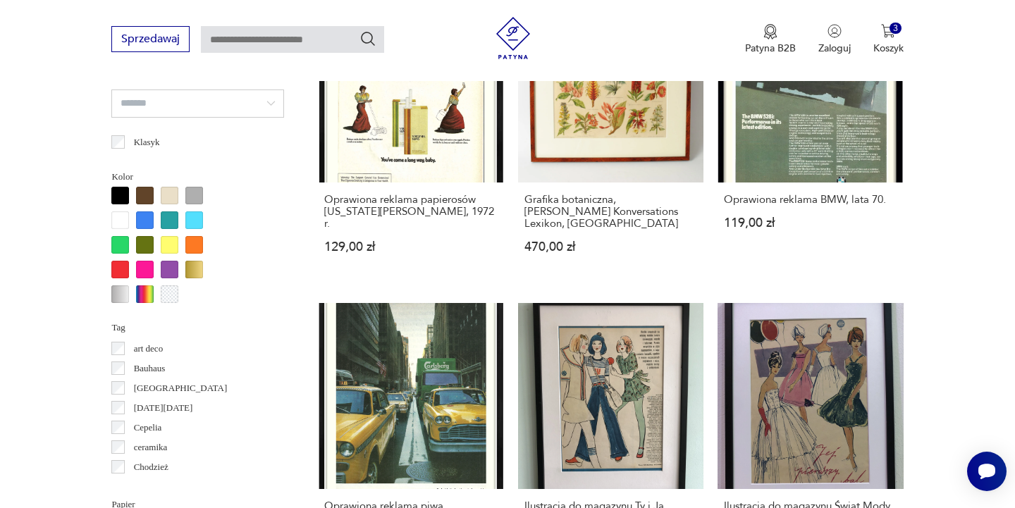
scroll to position [1278, 0]
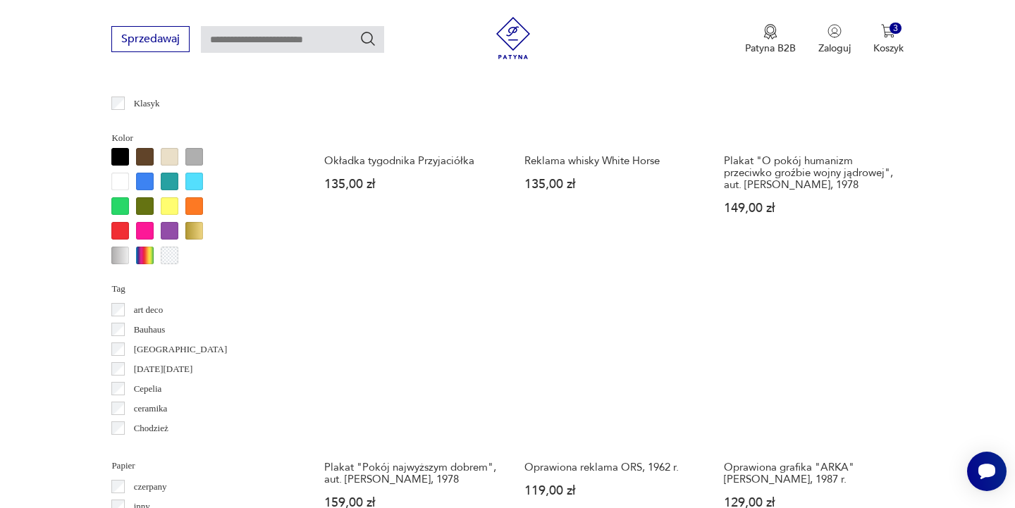
scroll to position [1239, 0]
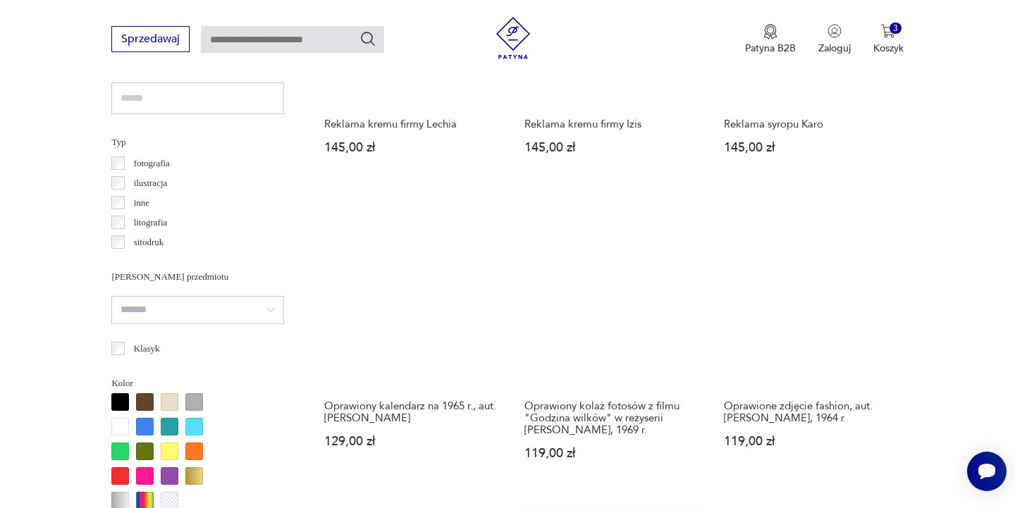
scroll to position [990, 0]
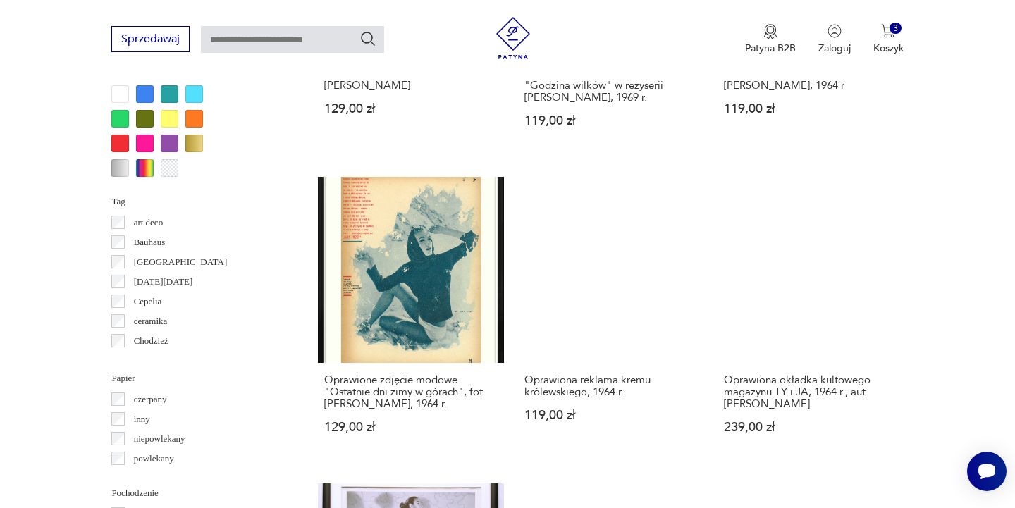
scroll to position [1323, 0]
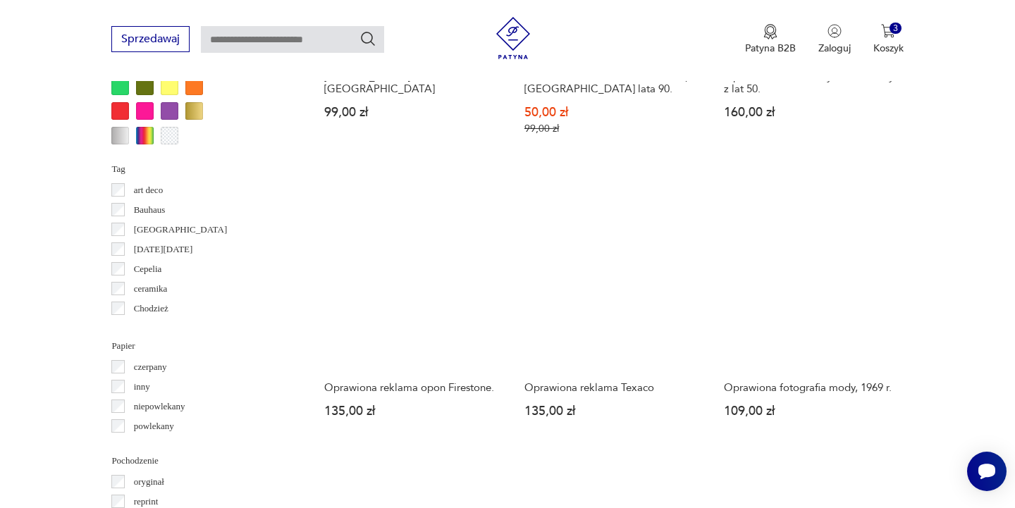
scroll to position [1363, 0]
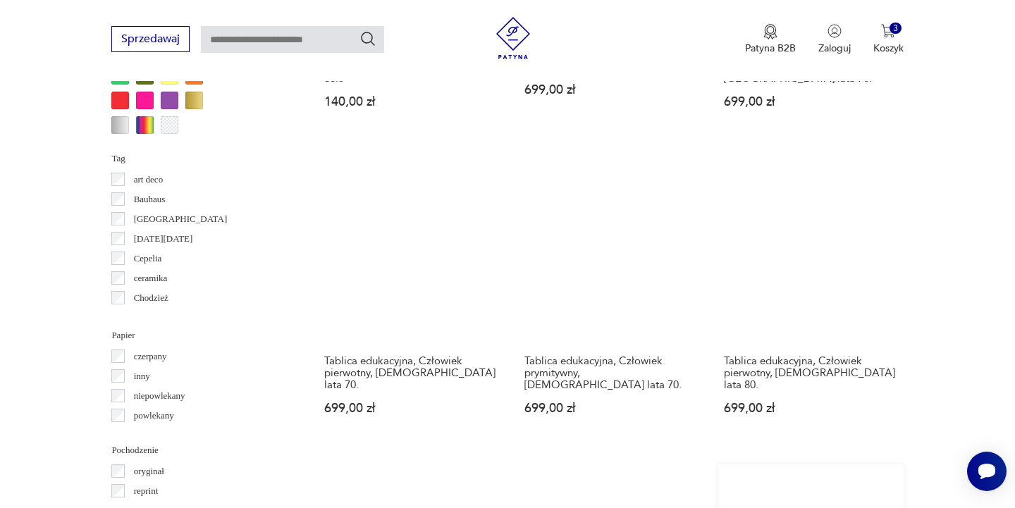
scroll to position [1371, 0]
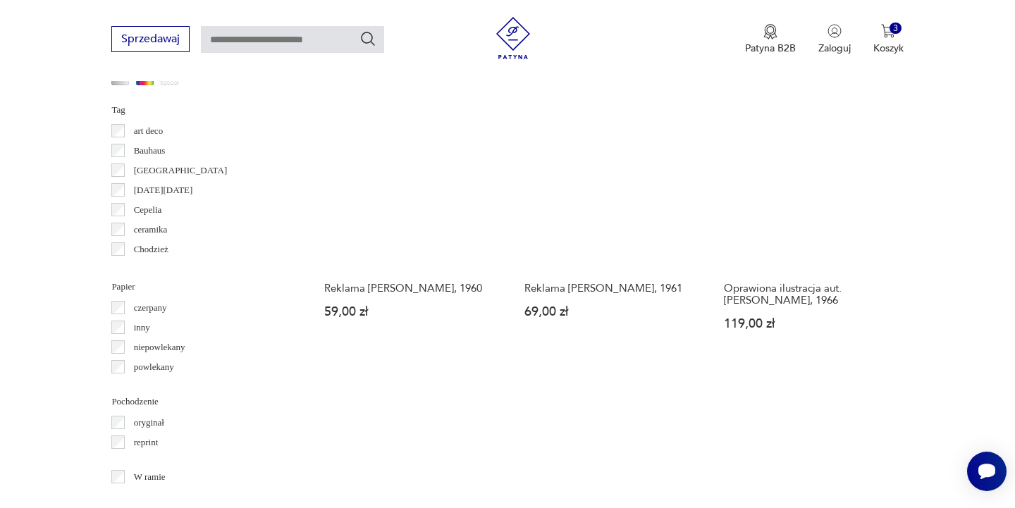
scroll to position [1422, 0]
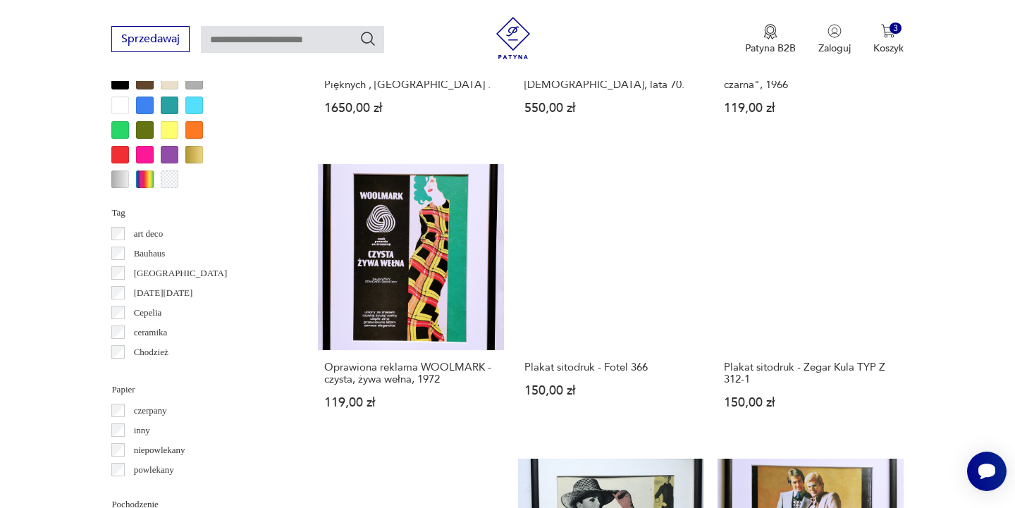
scroll to position [1341, 0]
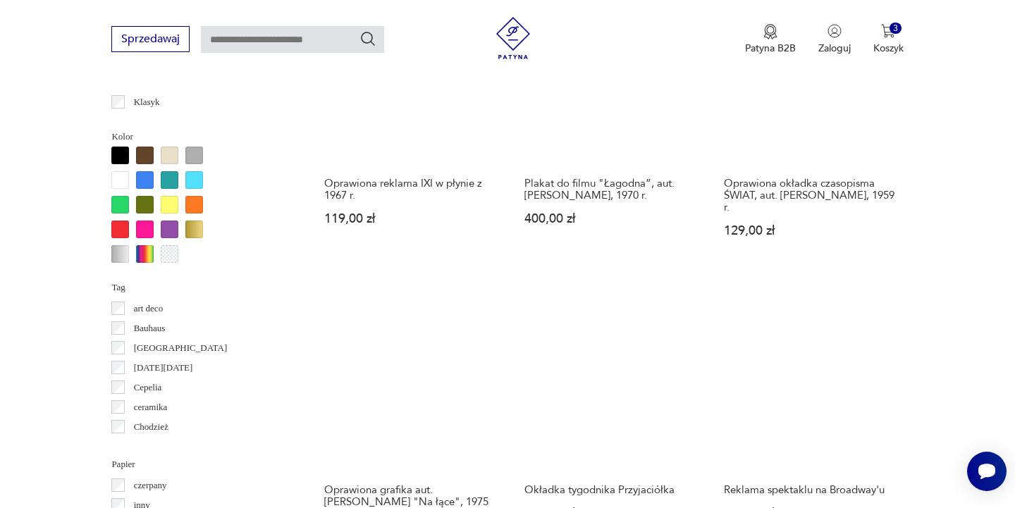
scroll to position [1293, 0]
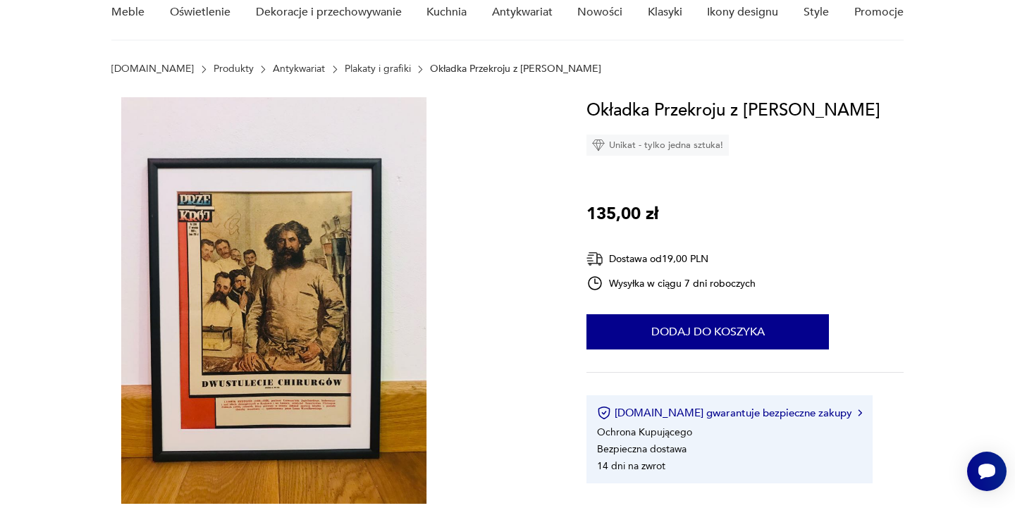
scroll to position [143, 0]
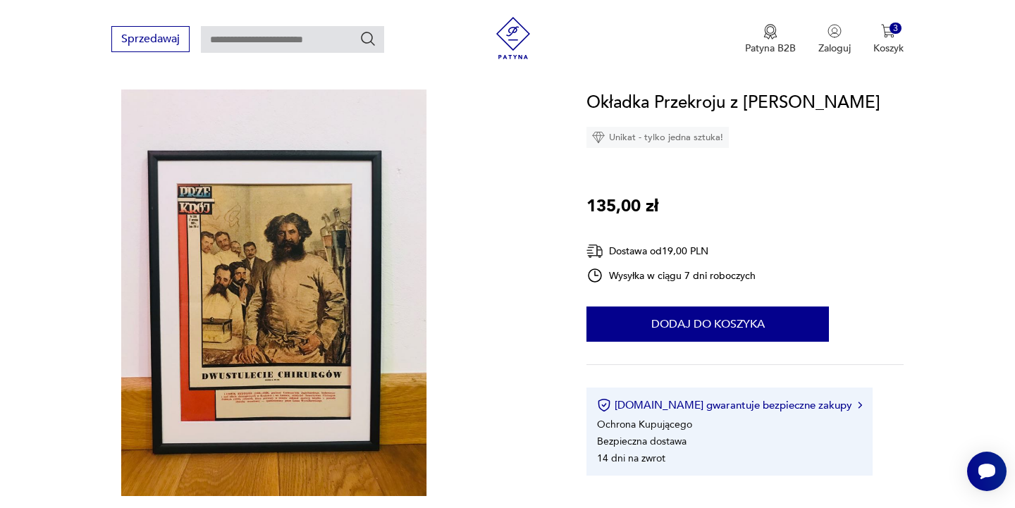
click at [251, 332] on img at bounding box center [273, 293] width 324 height 407
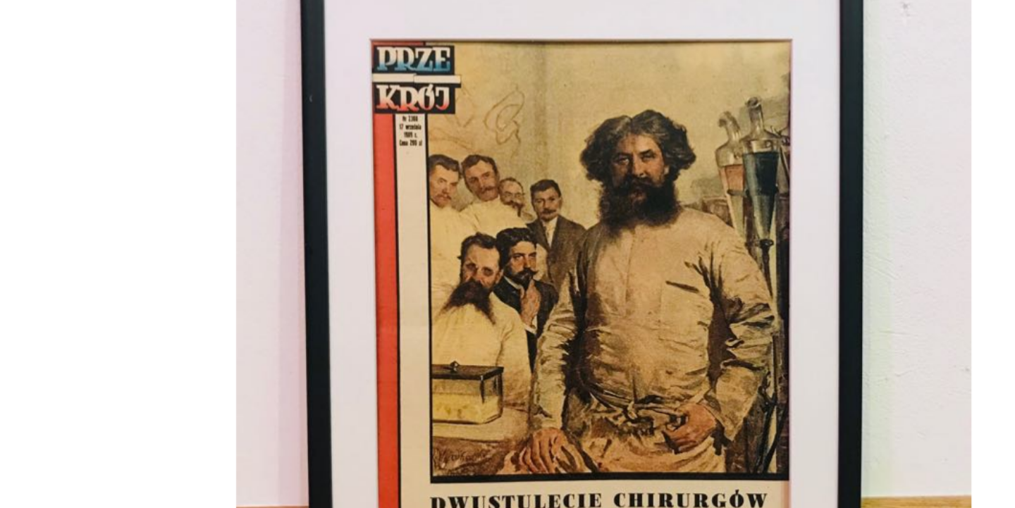
scroll to position [8, 0]
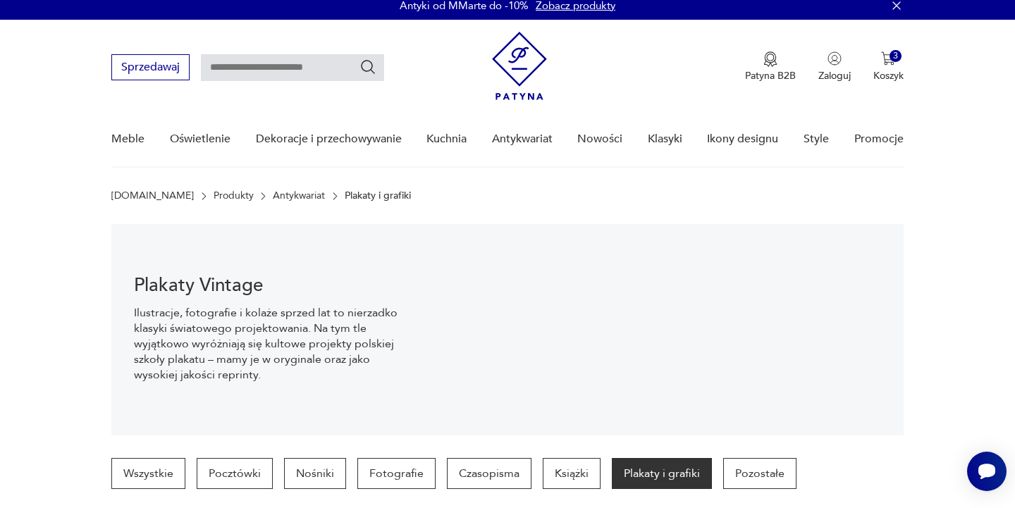
scroll to position [1293, 0]
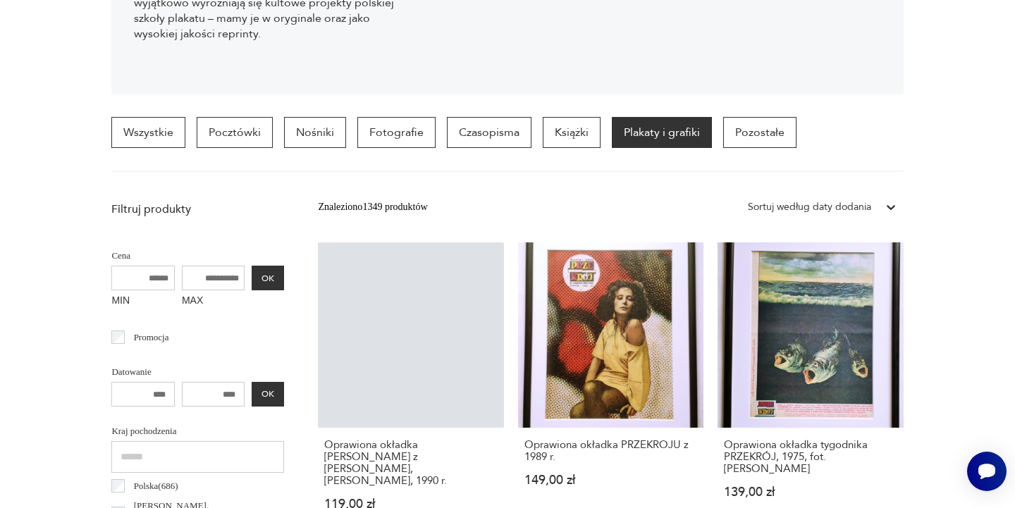
scroll to position [333, 0]
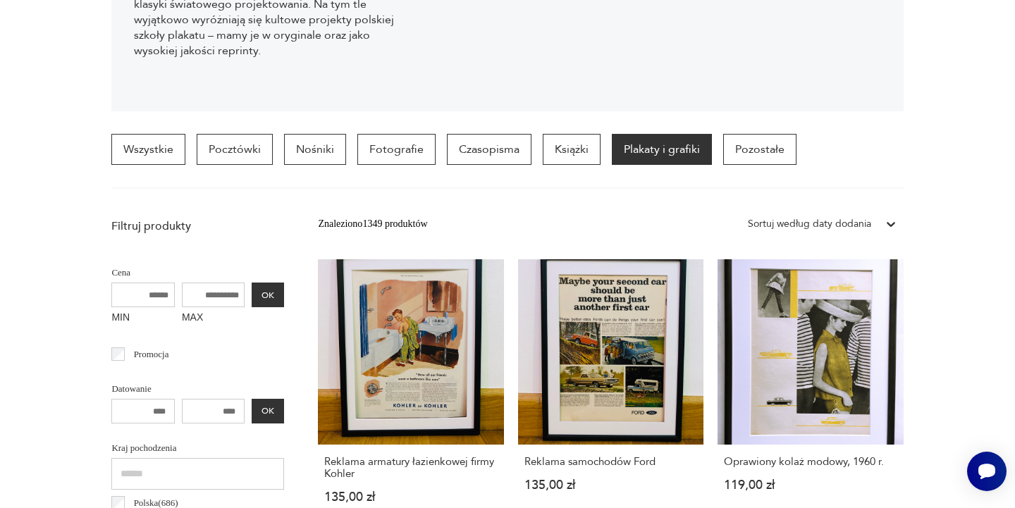
click at [904, 150] on section "Wszystkie Pocztówki Nośniki Fotografie Czasopisma Książki Plakaty i grafiki Poz…" at bounding box center [507, 161] width 1015 height 55
click at [914, 102] on section "Plakaty Vintage Ilustracje, fotografie i kolaże sprzed lat to nierzadko klasyki…" at bounding box center [507, 5] width 1015 height 211
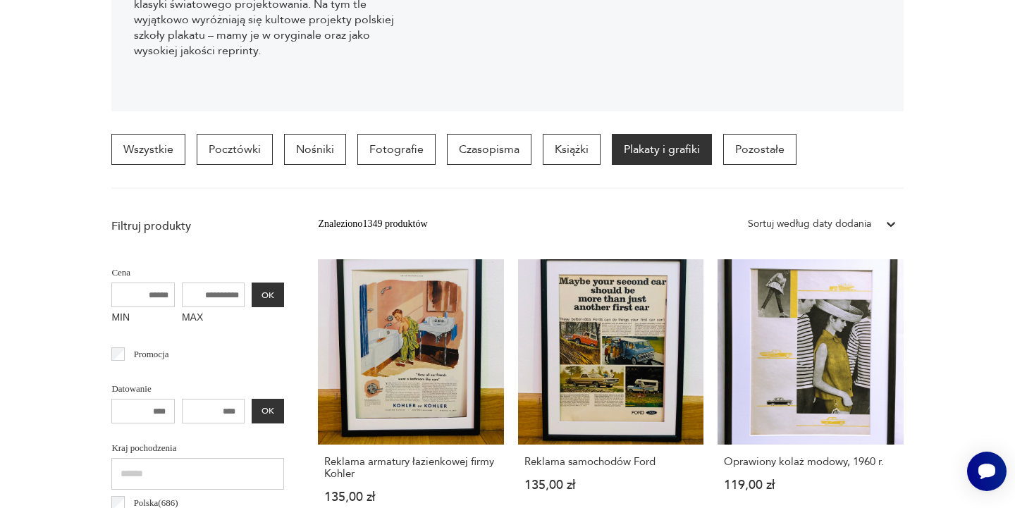
click at [650, 75] on img at bounding box center [666, 5] width 475 height 211
click at [512, 55] on img at bounding box center [666, 5] width 475 height 211
click at [465, 185] on div "Wszystkie Pocztówki Nośniki Fotografie Czasopisma Książki Plakaty i grafiki Poz…" at bounding box center [507, 161] width 792 height 55
click at [965, 68] on section "Plakaty Vintage Ilustracje, fotografie i kolaże sprzed lat to nierzadko klasyki…" at bounding box center [507, 5] width 1015 height 211
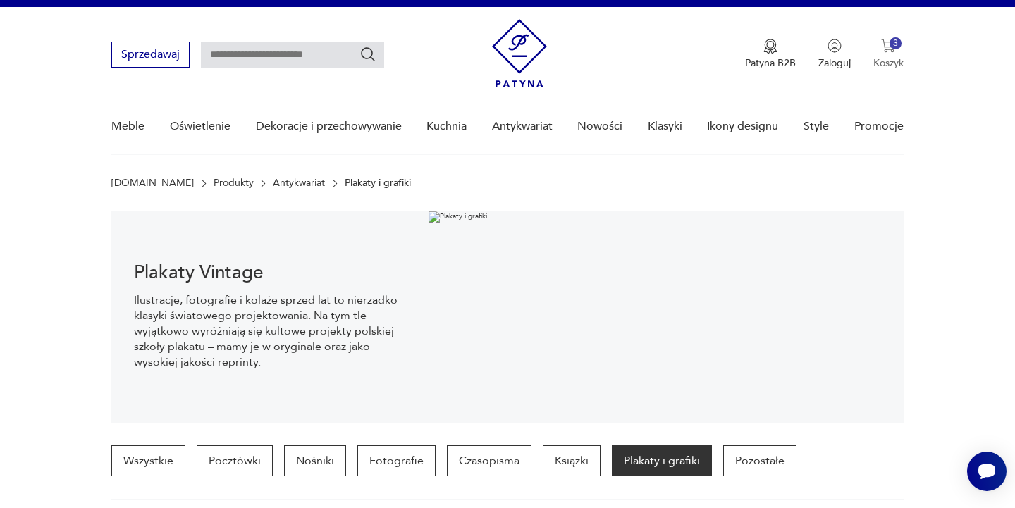
scroll to position [21, 0]
click at [886, 54] on button "3 Koszyk" at bounding box center [888, 54] width 30 height 31
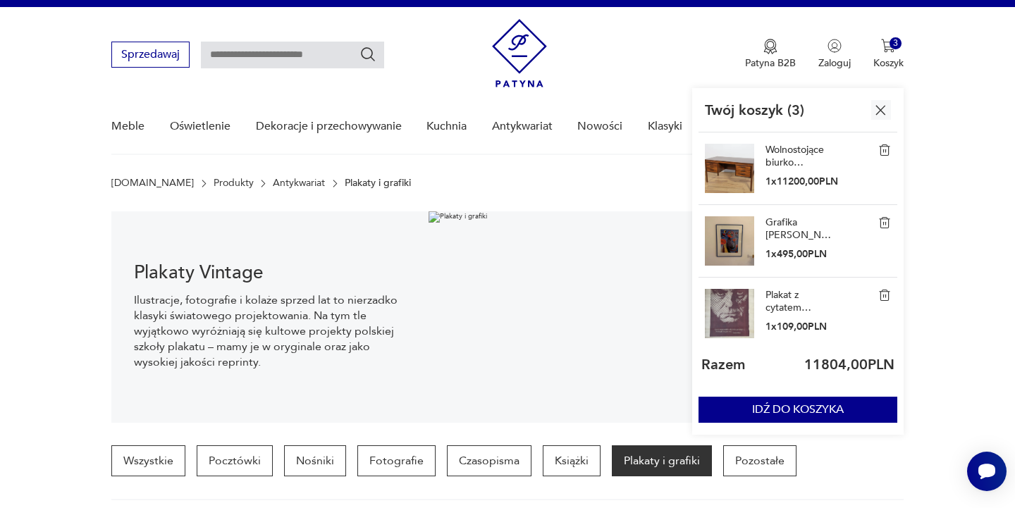
click at [974, 65] on nav "Sprzedawaj Patyna B2B Zaloguj 3 Koszyk Twój koszyk ( 3 ) Wolnostojące biurko pa…" at bounding box center [507, 81] width 1015 height 148
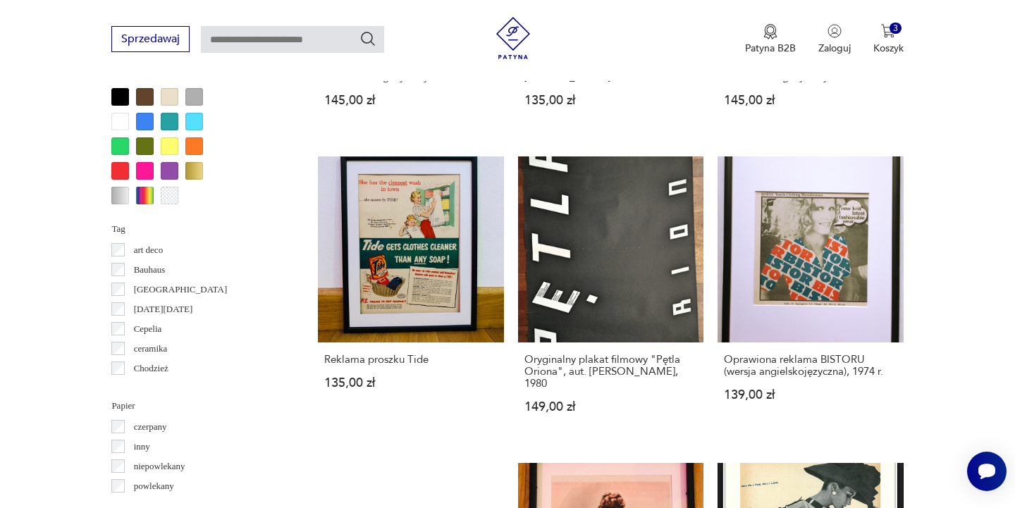
scroll to position [1322, 0]
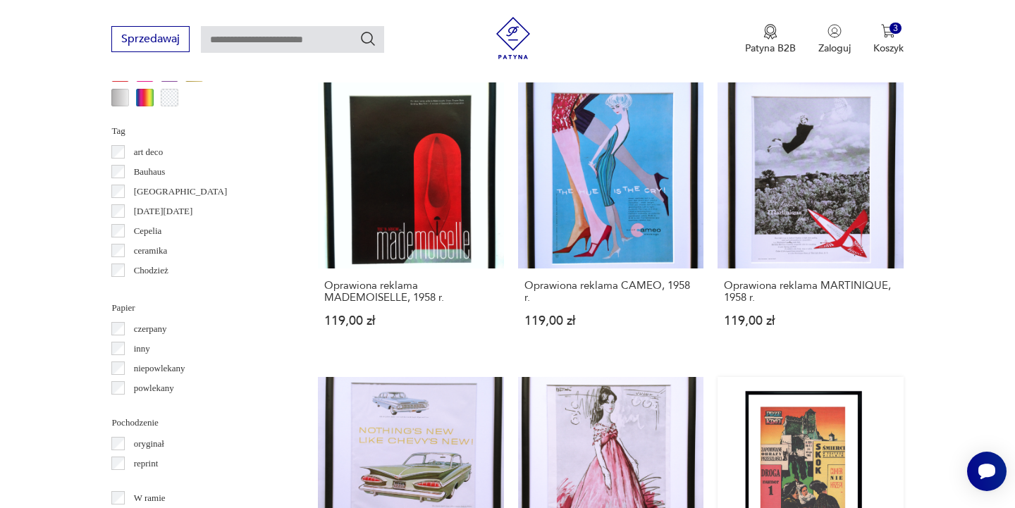
scroll to position [1396, 0]
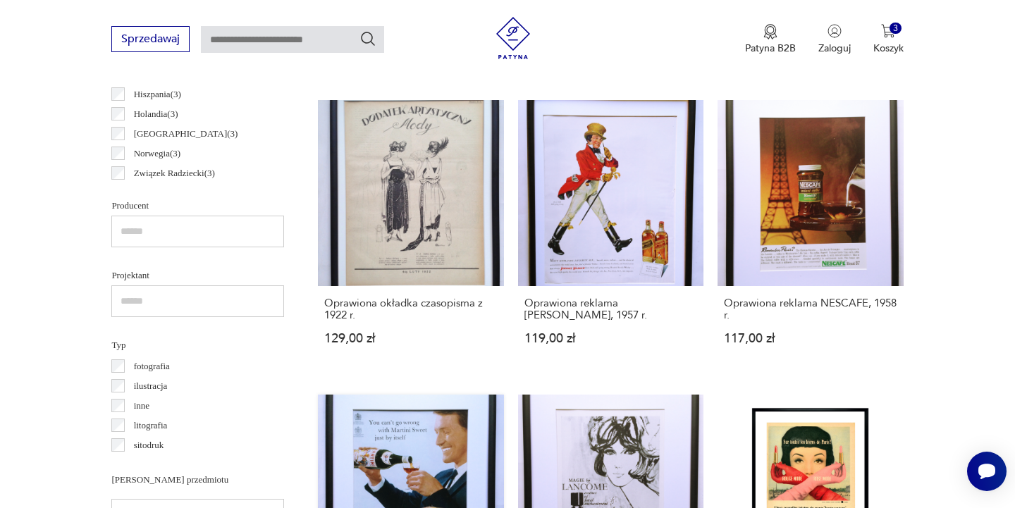
scroll to position [783, 0]
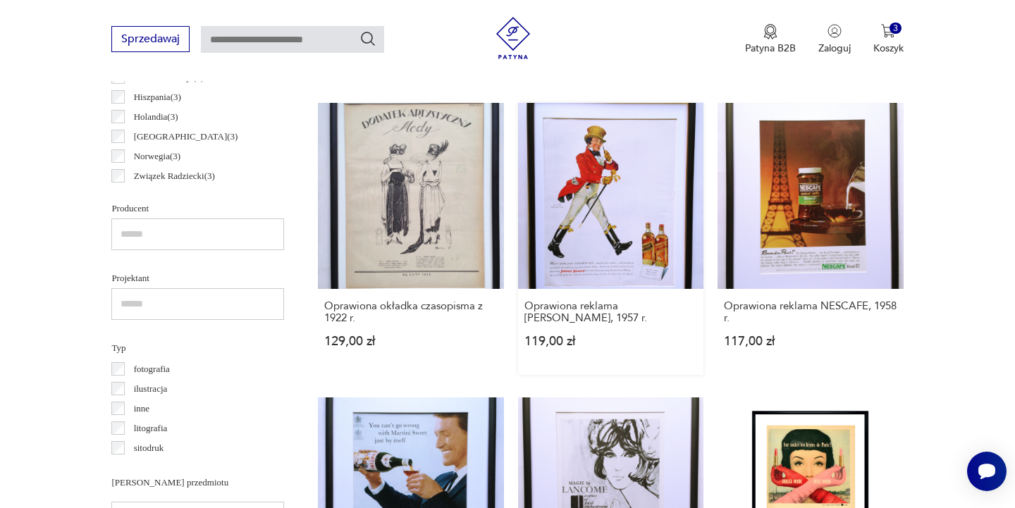
click at [518, 162] on link "Oprawiona reklama Johnnie Walker, 1957 r. 119,00 zł" at bounding box center [610, 238] width 185 height 271
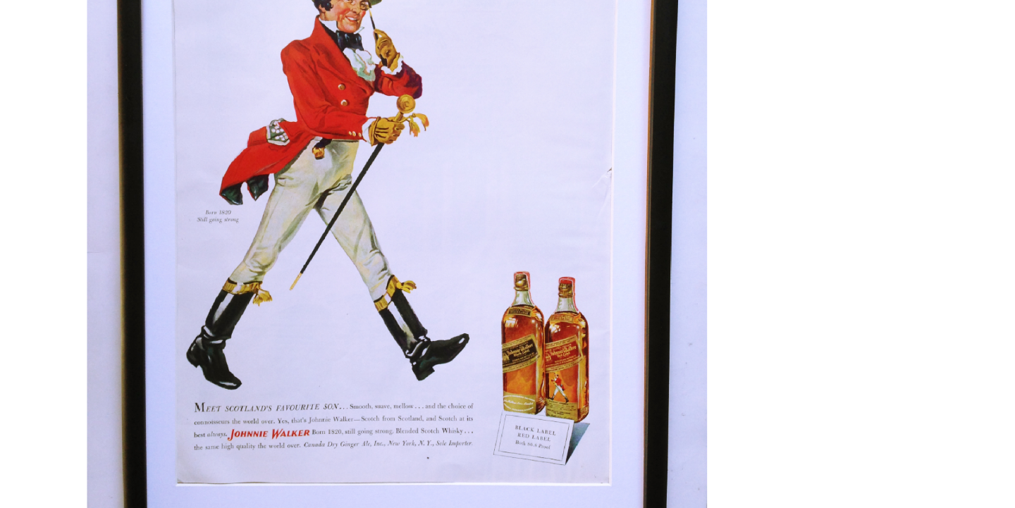
scroll to position [92, 0]
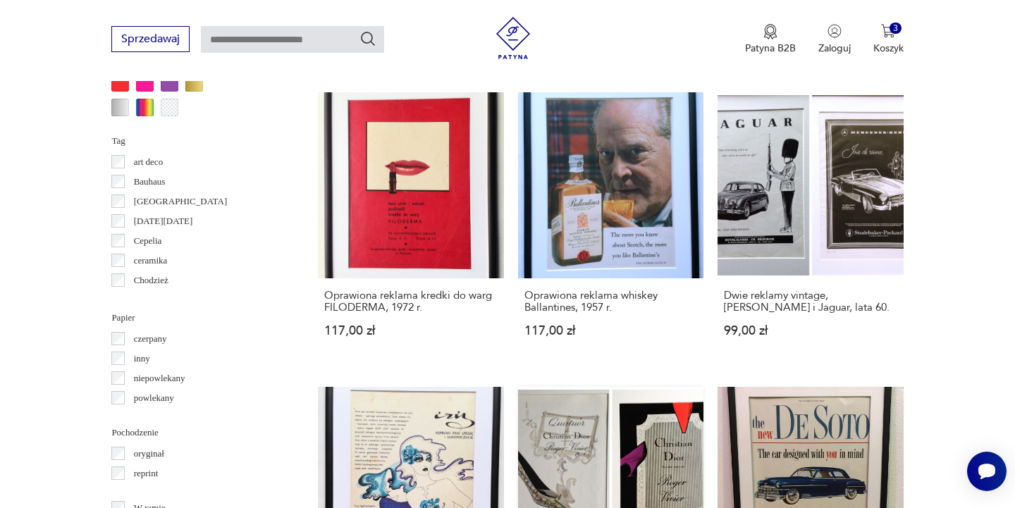
scroll to position [1383, 0]
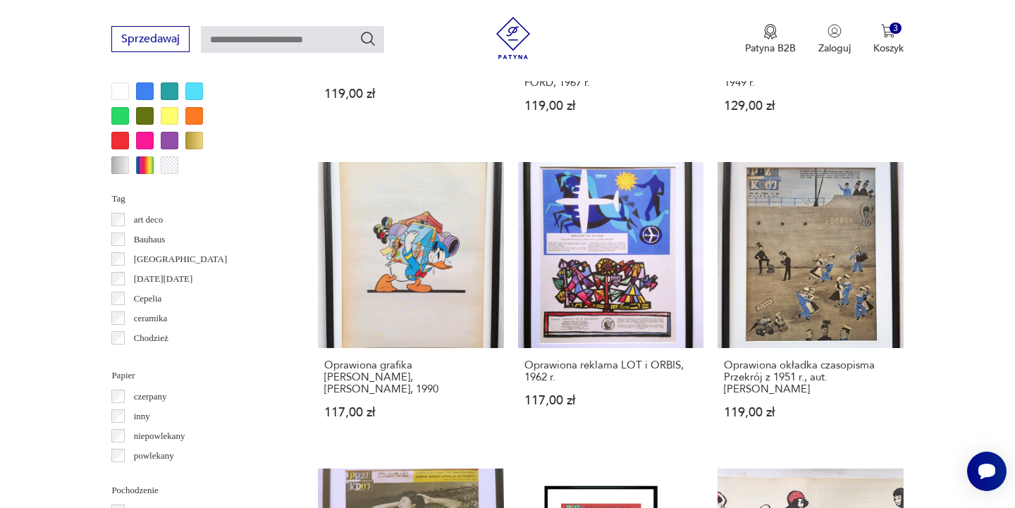
scroll to position [1325, 0]
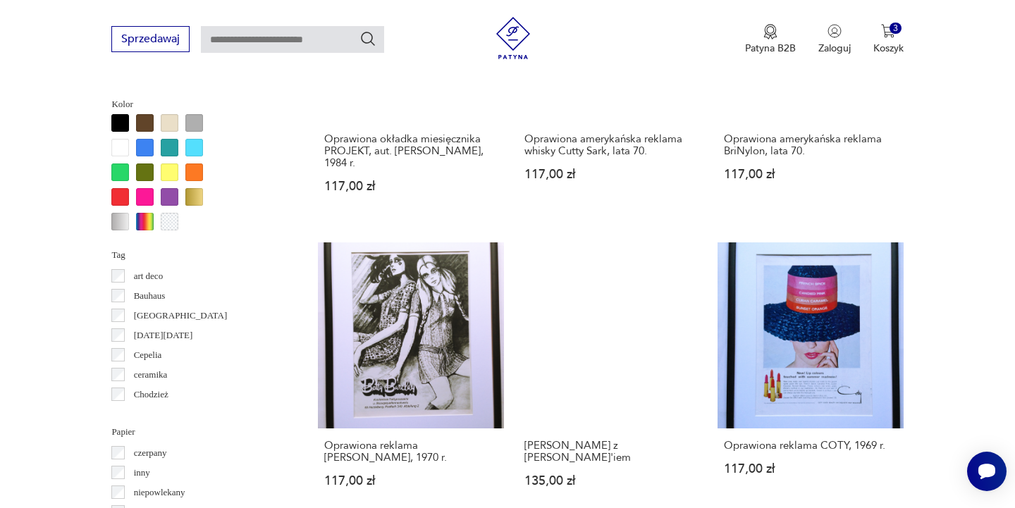
scroll to position [1288, 0]
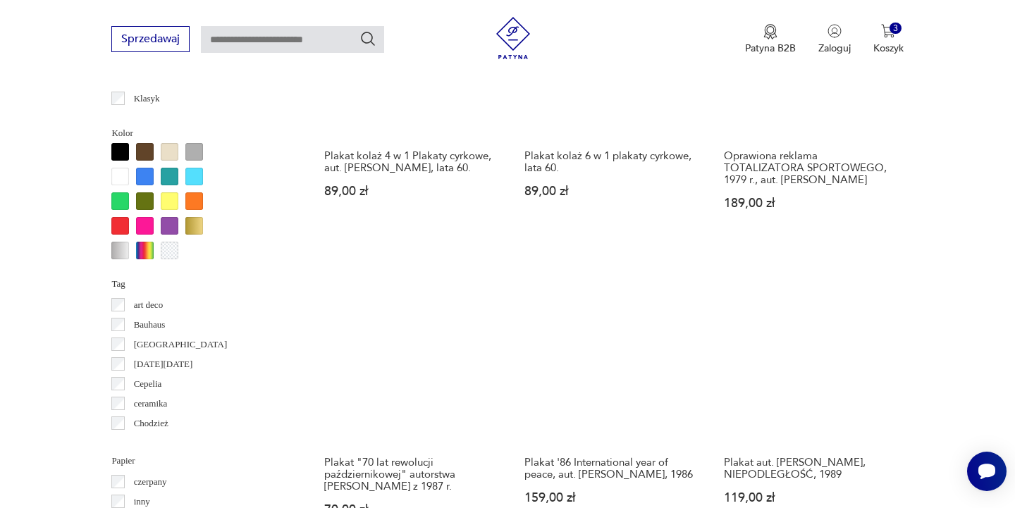
scroll to position [1251, 0]
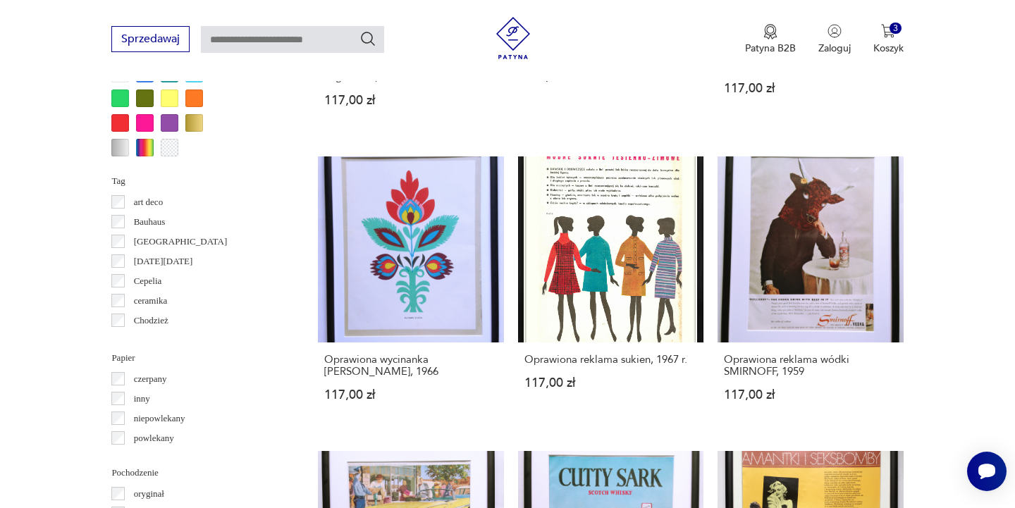
scroll to position [1347, 0]
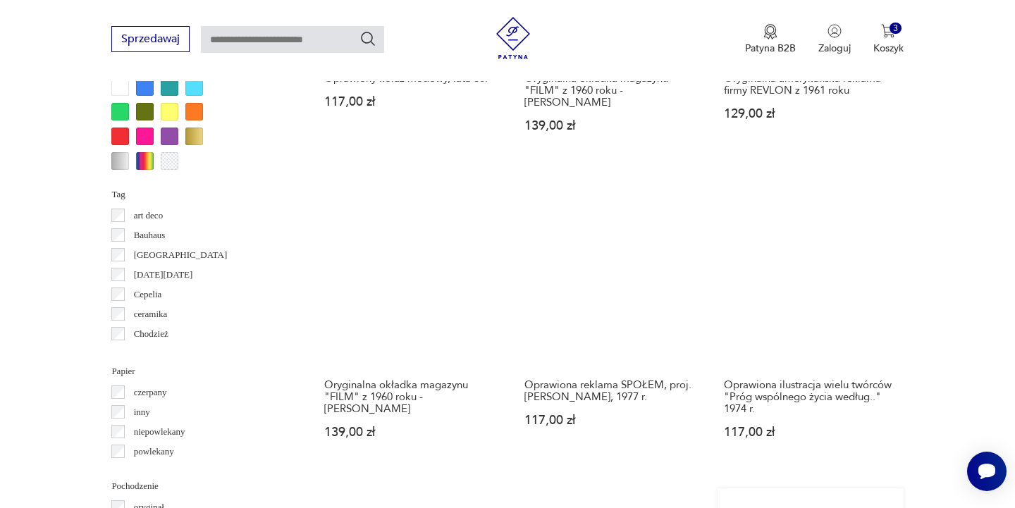
scroll to position [1330, 0]
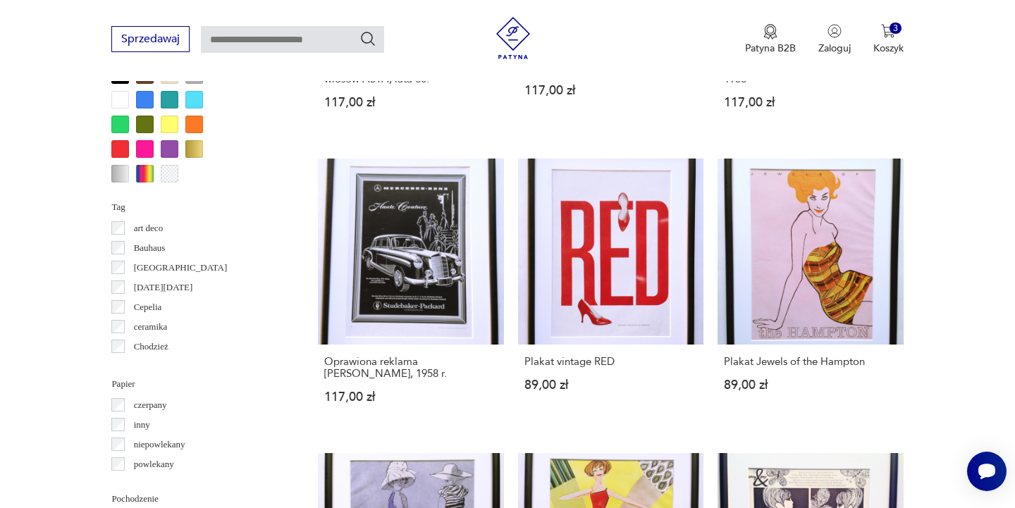
scroll to position [1318, 0]
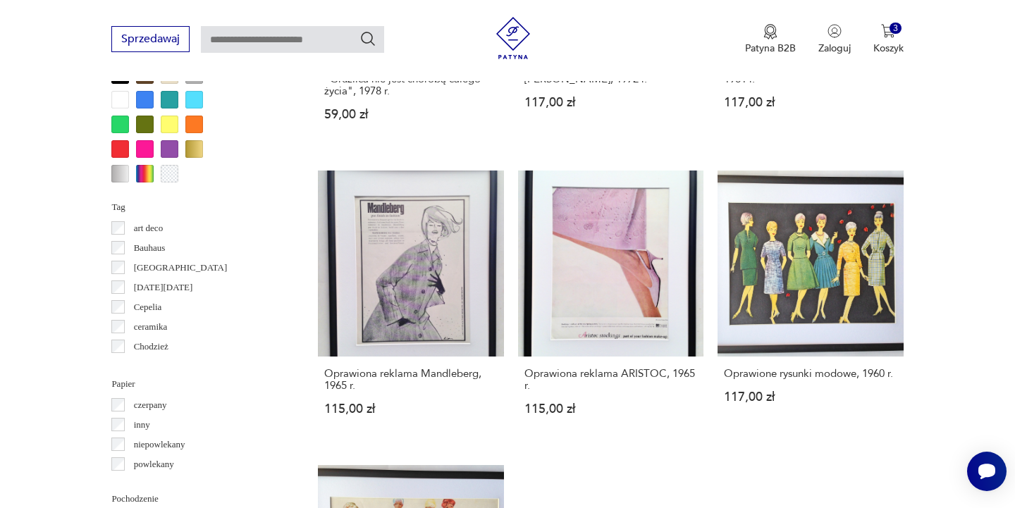
scroll to position [1321, 0]
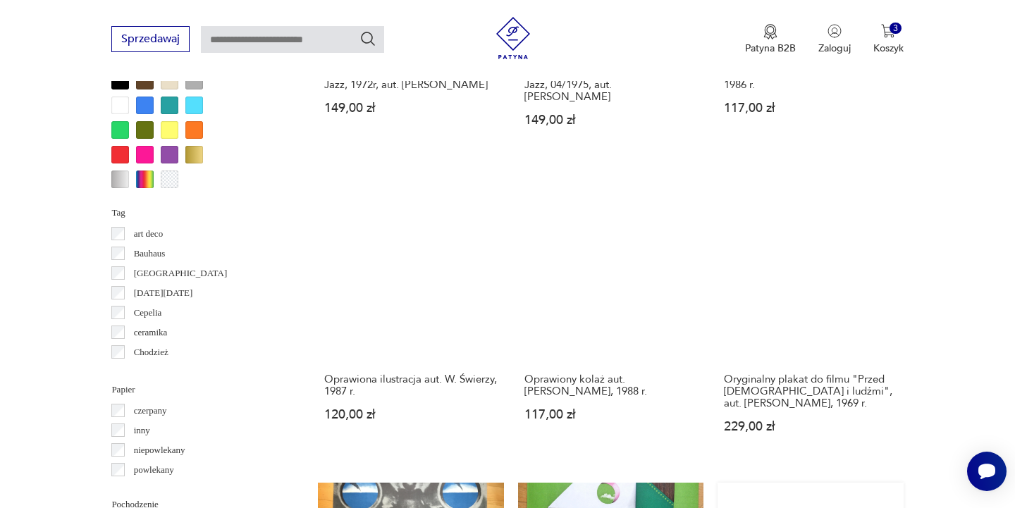
scroll to position [1329, 0]
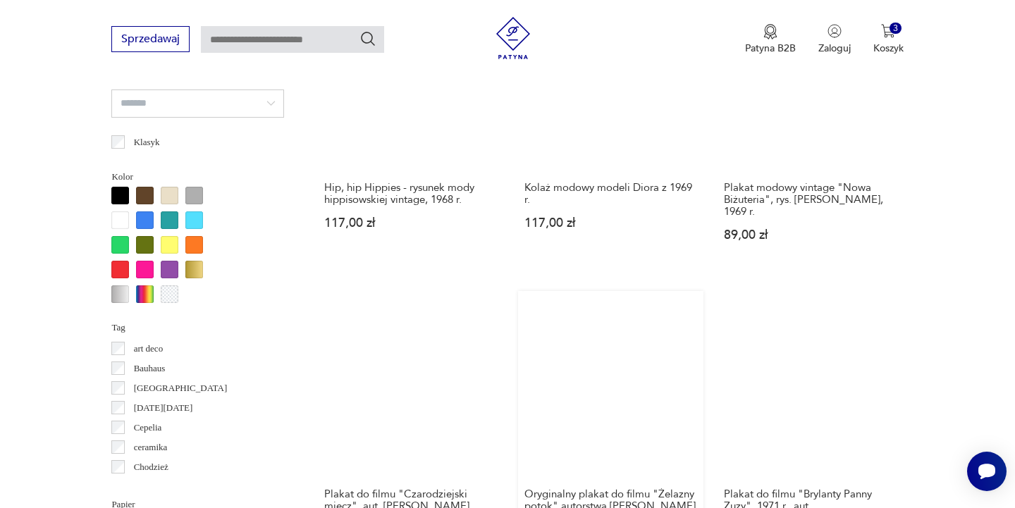
scroll to position [1267, 0]
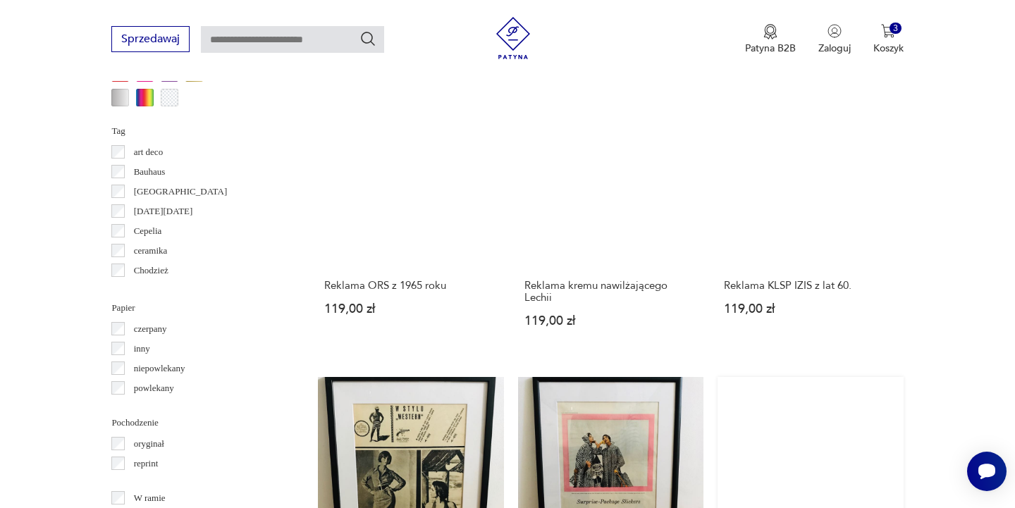
scroll to position [1401, 0]
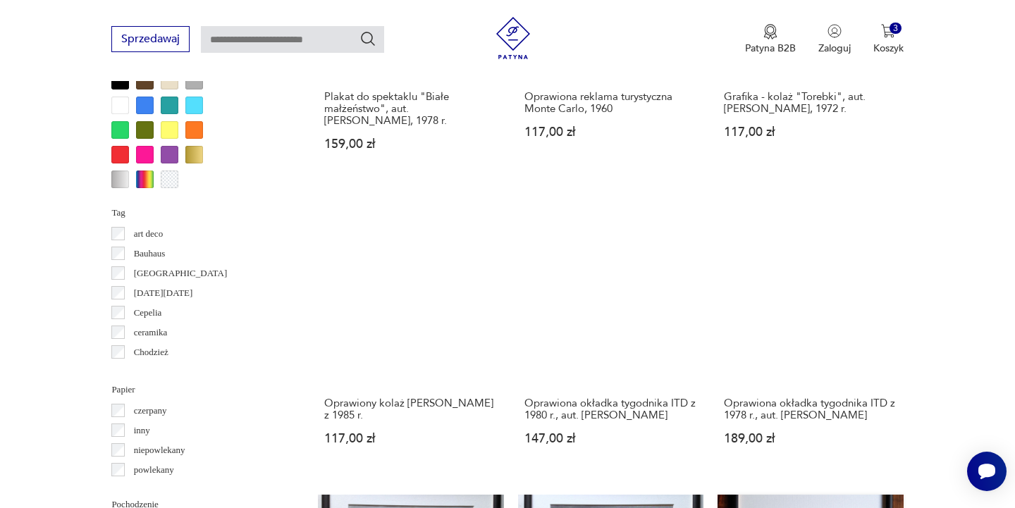
scroll to position [1325, 0]
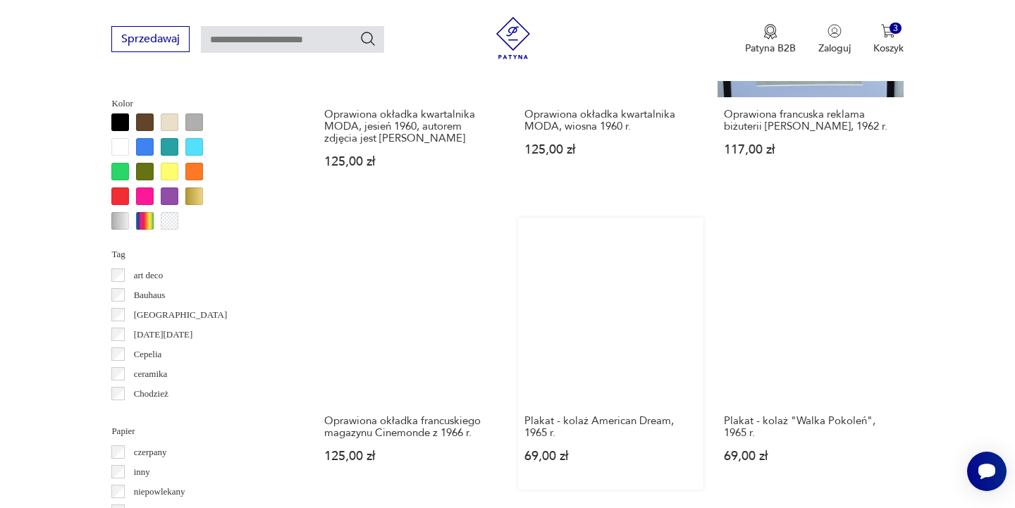
scroll to position [1270, 0]
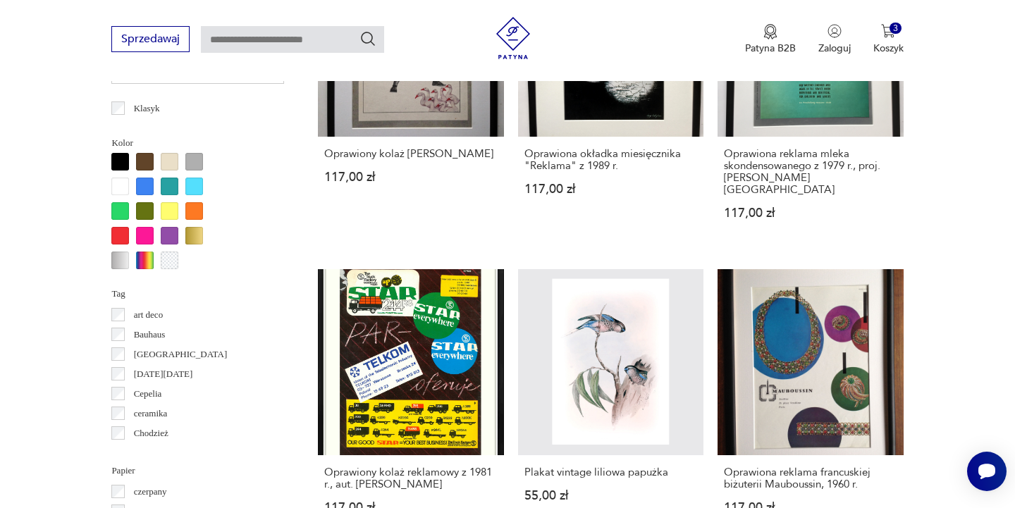
scroll to position [1232, 0]
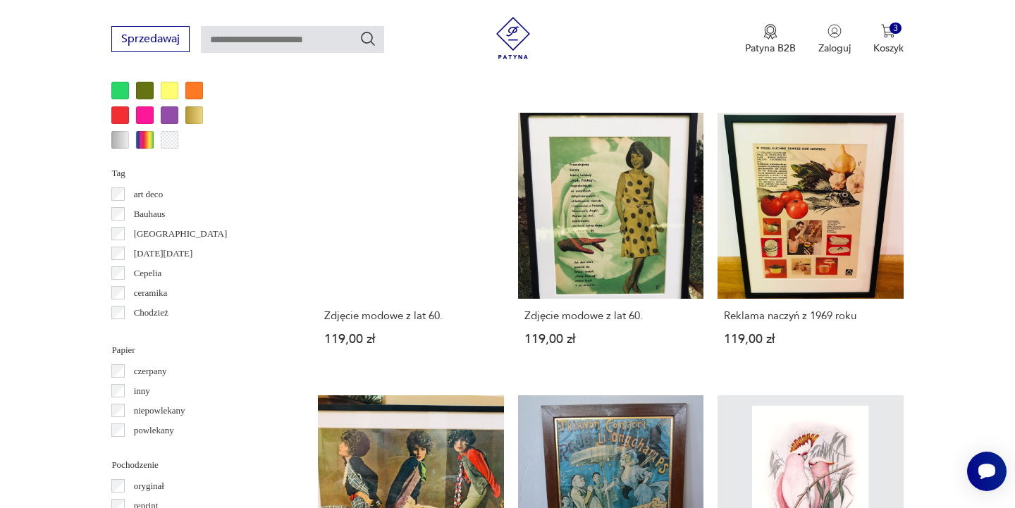
scroll to position [1367, 0]
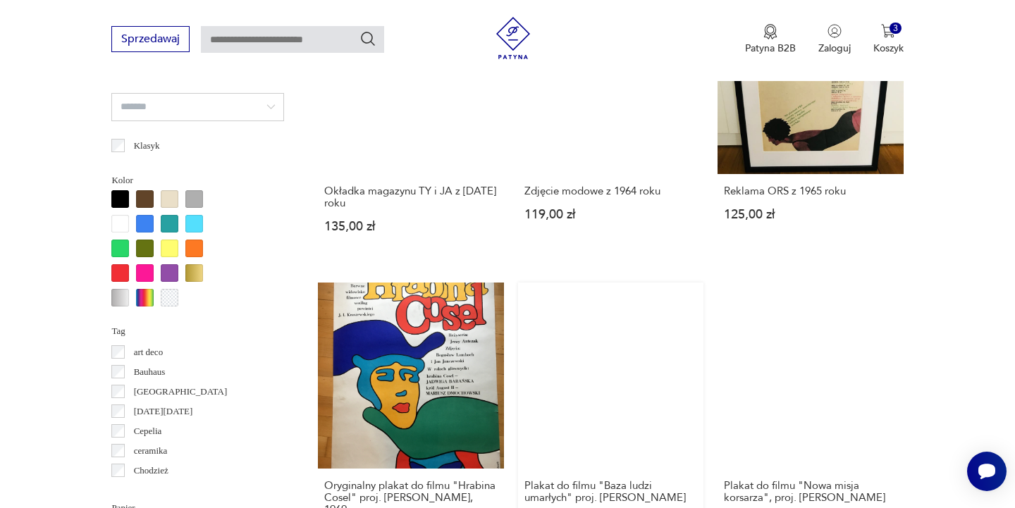
scroll to position [1193, 0]
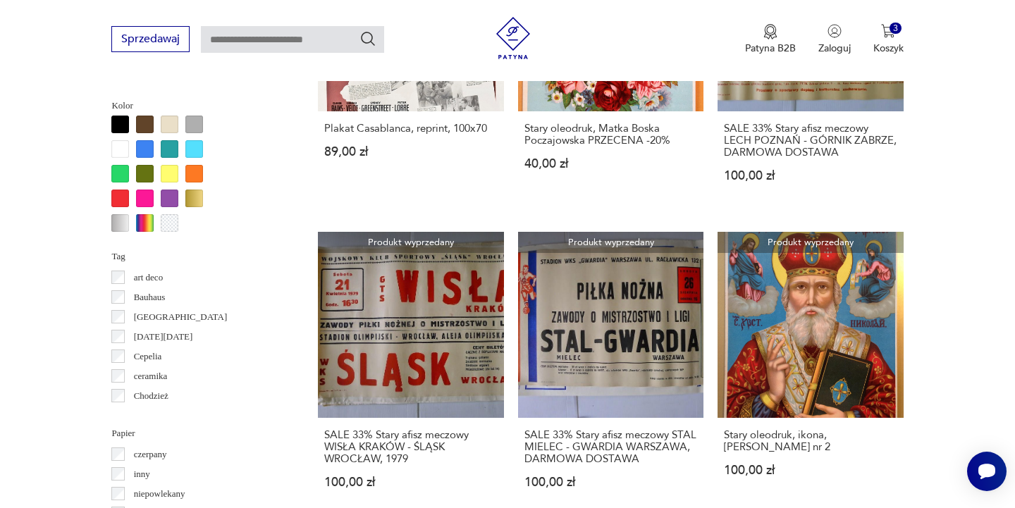
scroll to position [1271, 0]
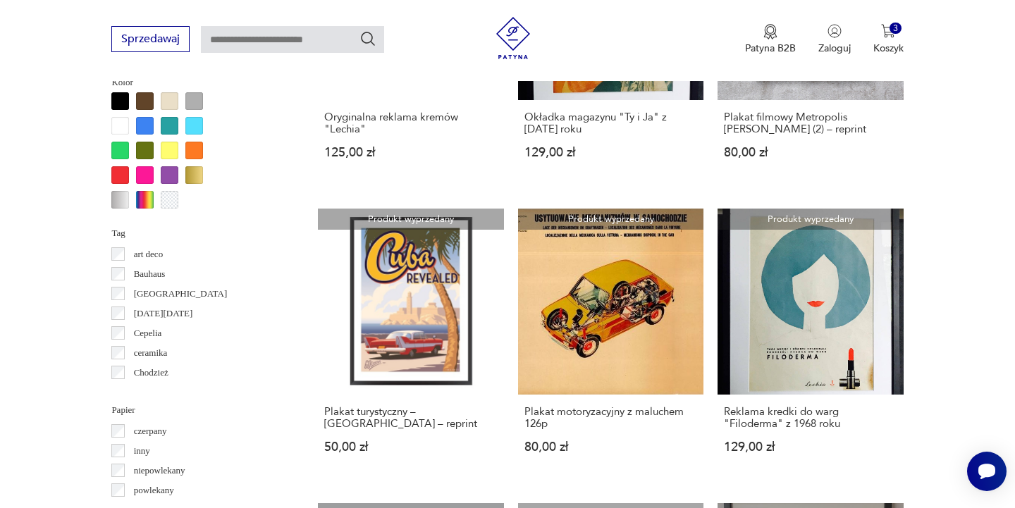
scroll to position [1297, 0]
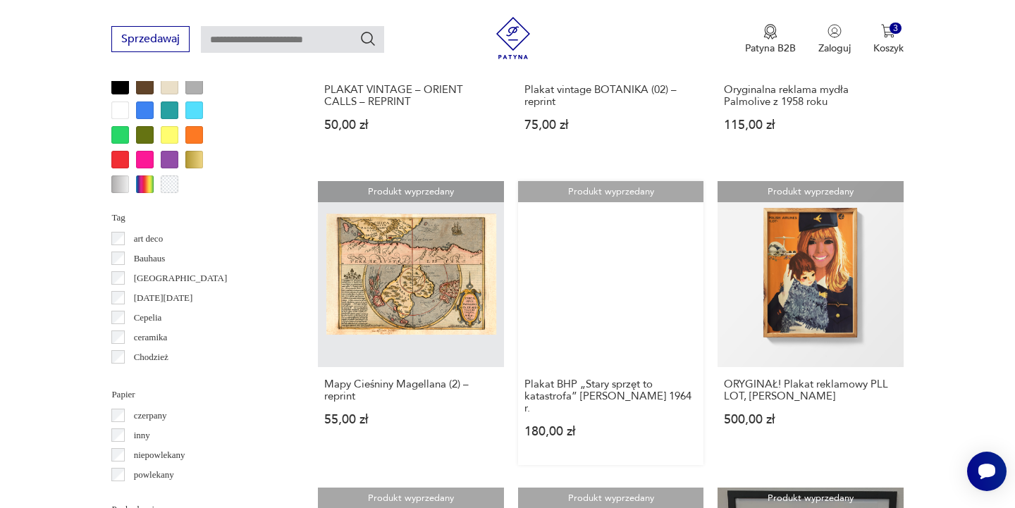
scroll to position [1308, 0]
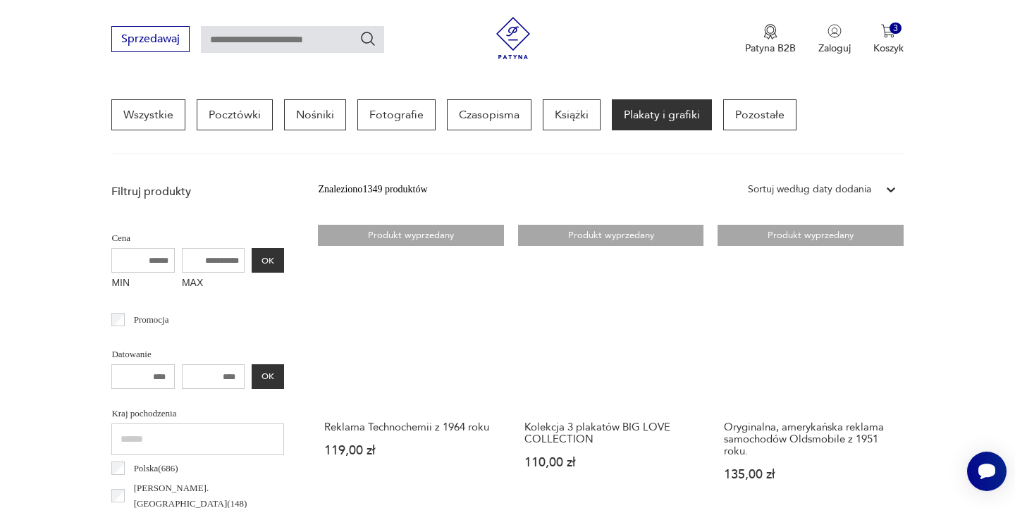
scroll to position [333, 0]
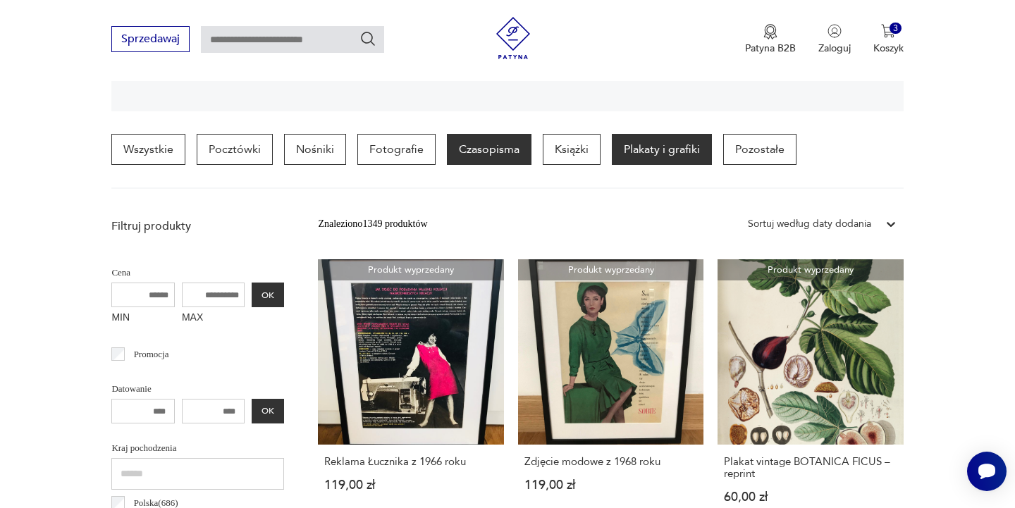
click at [481, 151] on p "Czasopisma" at bounding box center [489, 149] width 85 height 31
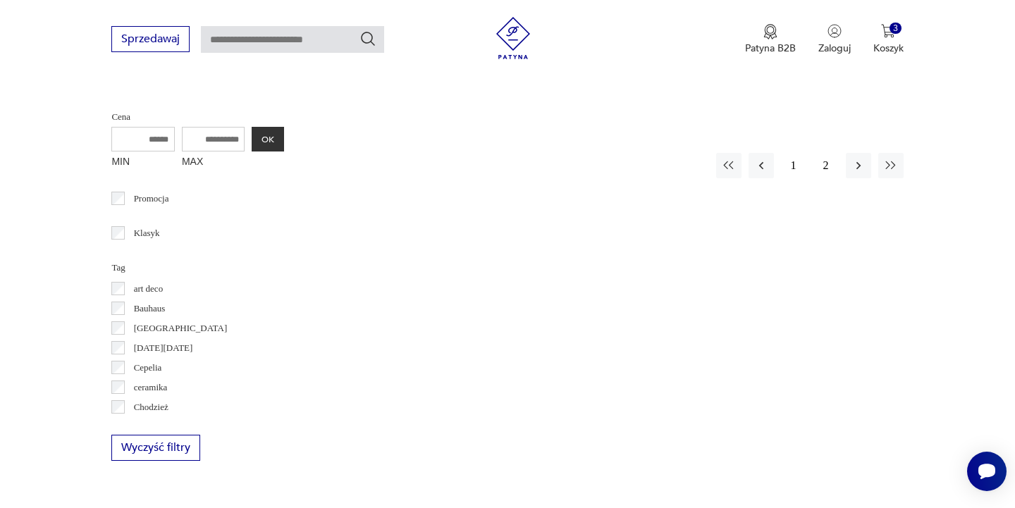
scroll to position [486, 0]
click at [792, 155] on button "1" at bounding box center [793, 167] width 25 height 25
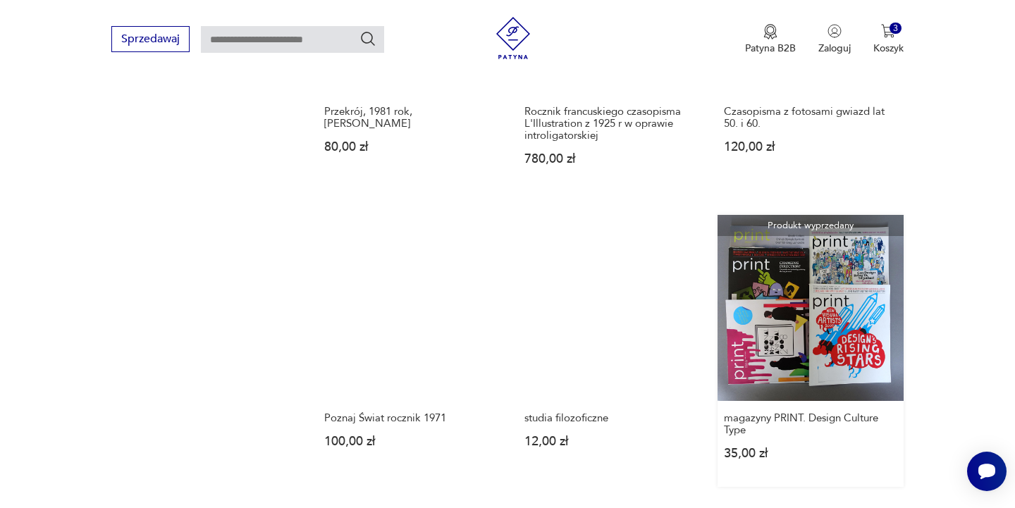
scroll to position [1293, 0]
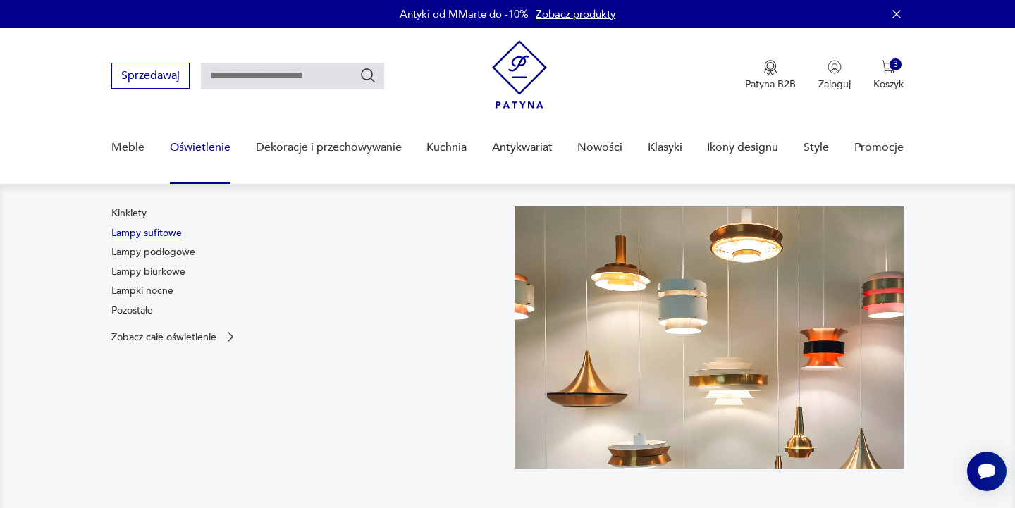
click at [155, 233] on link "Lampy sufitowe" at bounding box center [146, 233] width 70 height 14
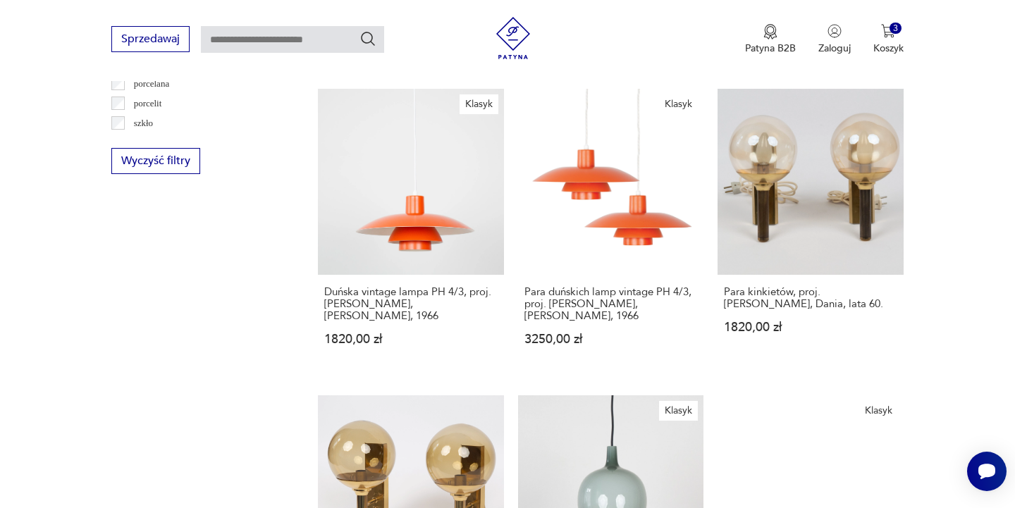
scroll to position [1441, 0]
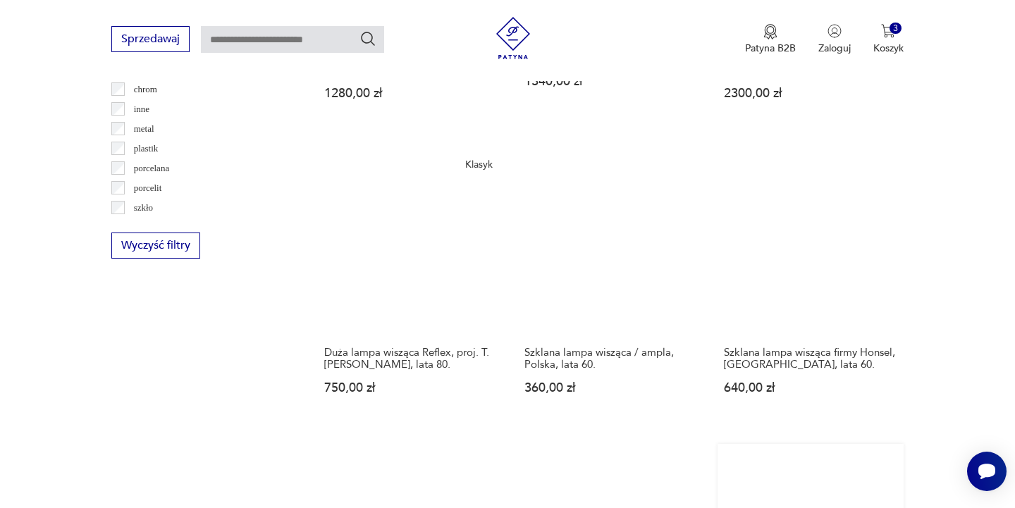
scroll to position [1376, 0]
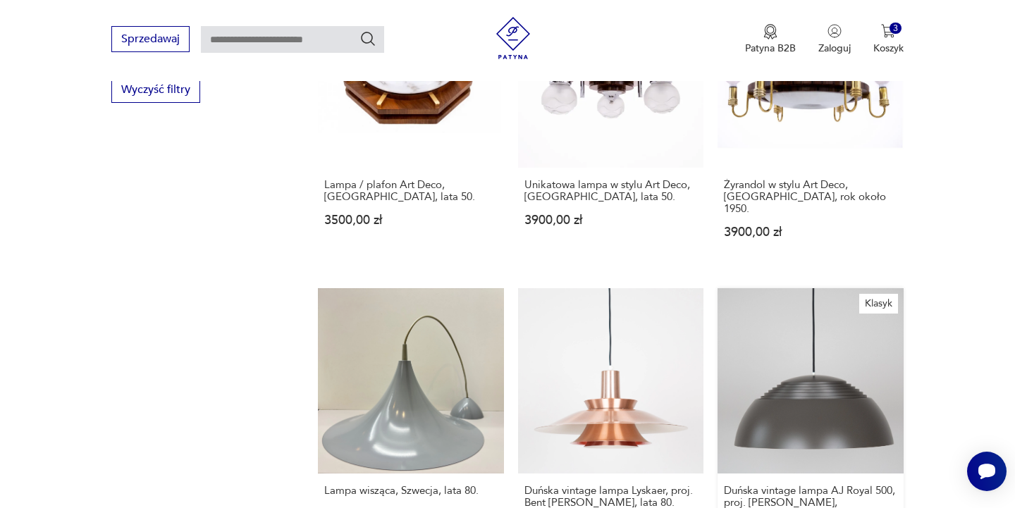
scroll to position [1518, 0]
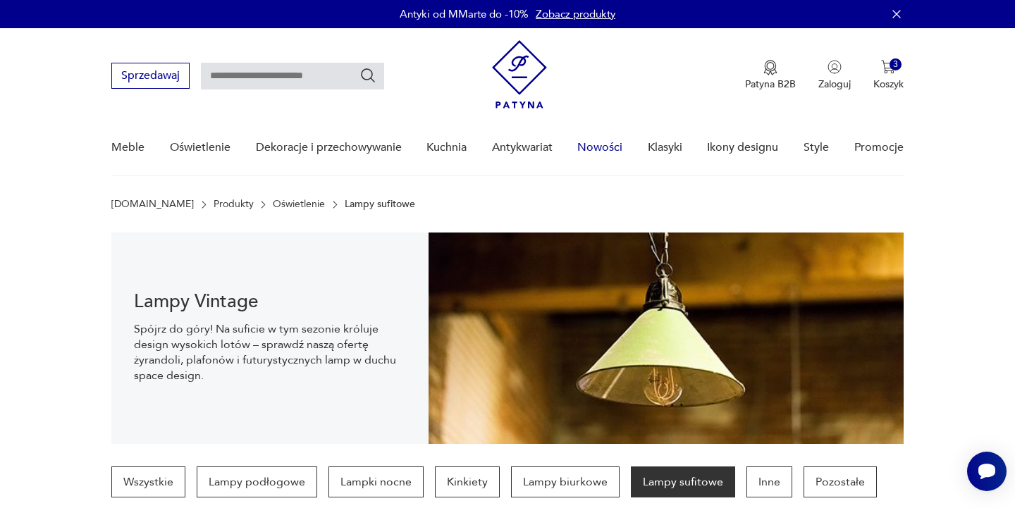
click at [594, 143] on link "Nowości" at bounding box center [599, 148] width 45 height 54
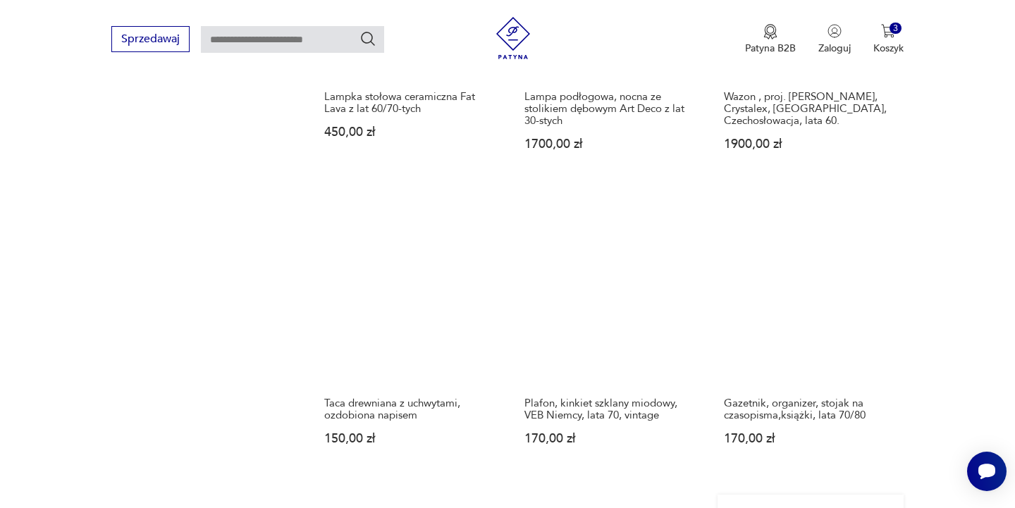
scroll to position [1188, 0]
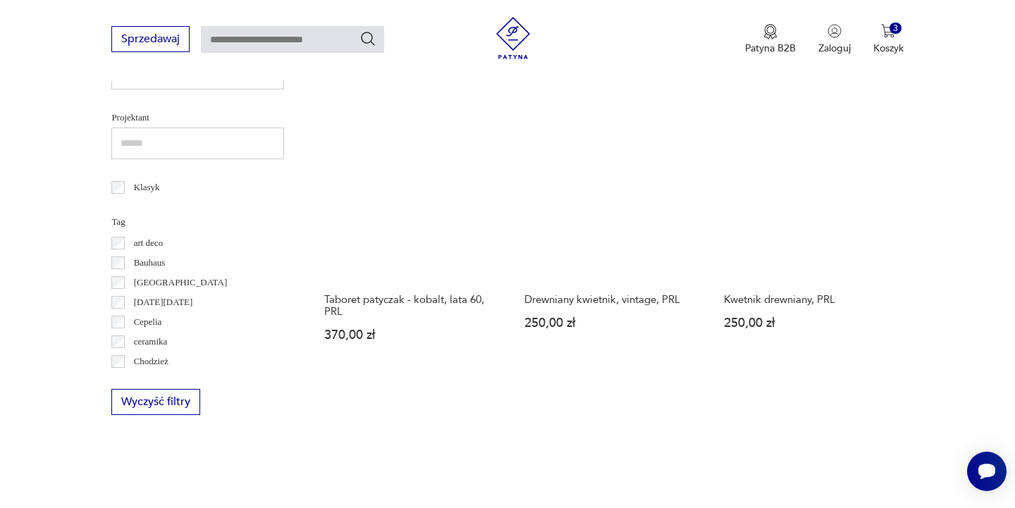
scroll to position [645, 0]
